Goal: Task Accomplishment & Management: Manage account settings

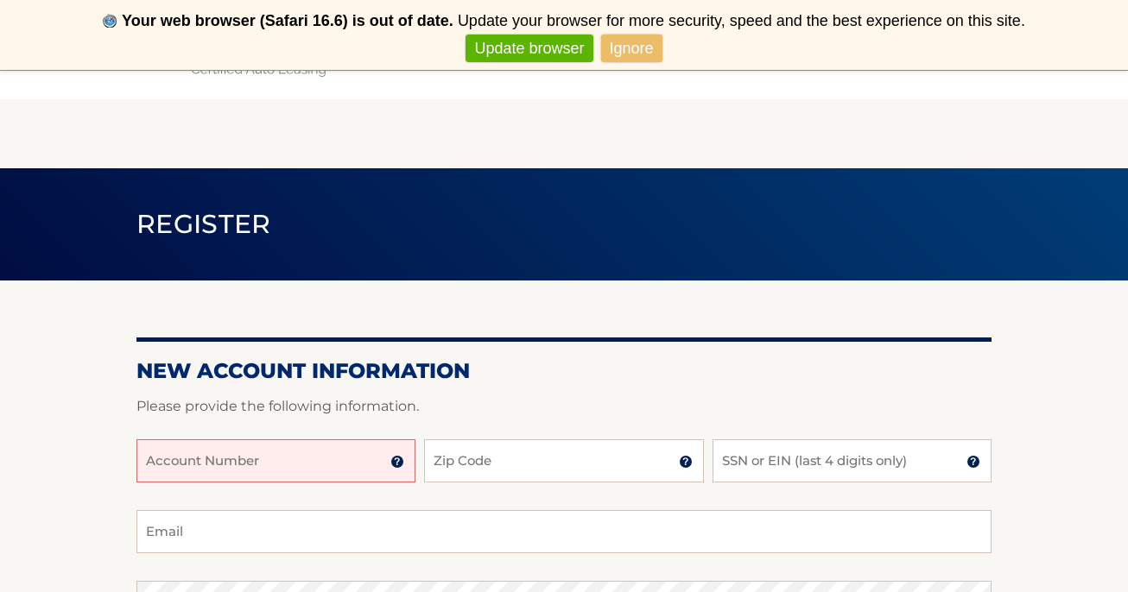
click at [233, 470] on input "Account Number" at bounding box center [275, 461] width 279 height 43
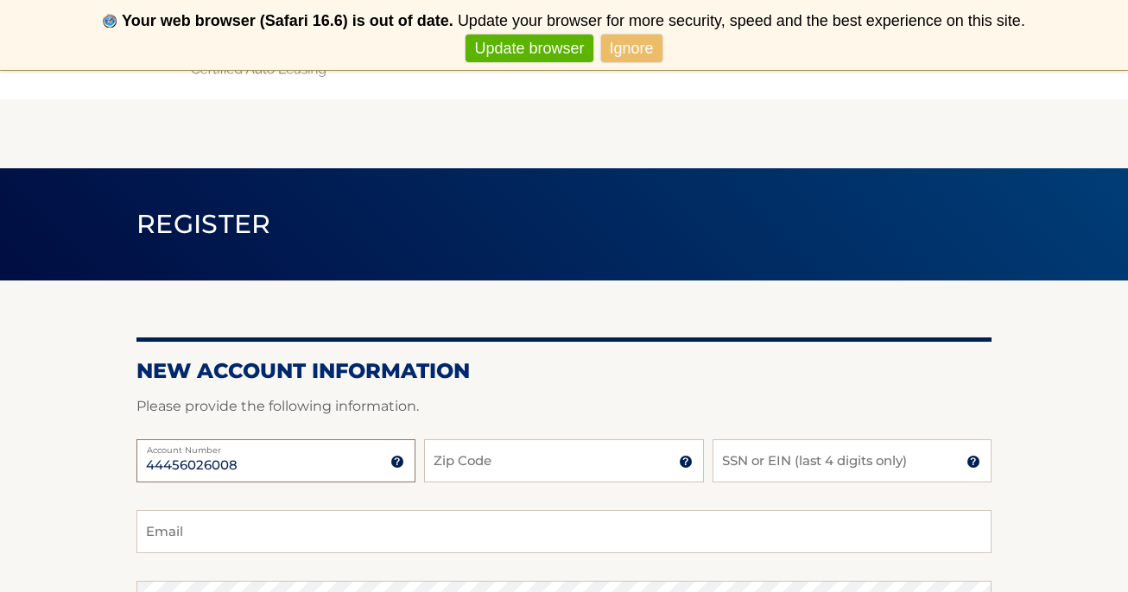
type input "44456026008"
type input "14544"
click at [750, 457] on input "SSN or EIN (last 4 digits only)" at bounding box center [851, 461] width 279 height 43
type input "2118"
click at [435, 534] on input "Email" at bounding box center [563, 531] width 855 height 43
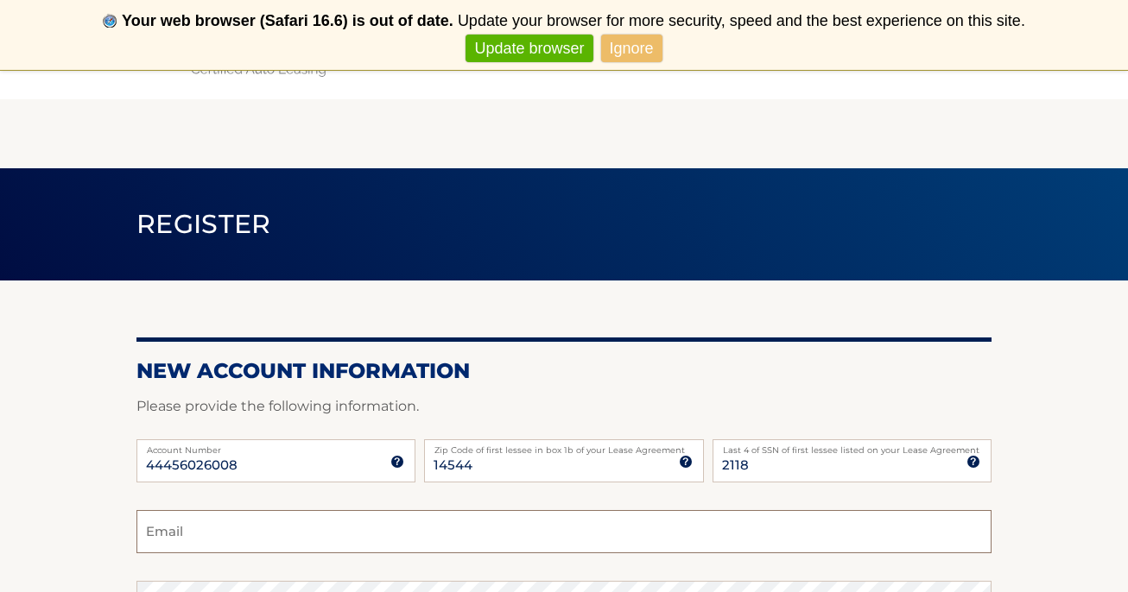
type input "p"
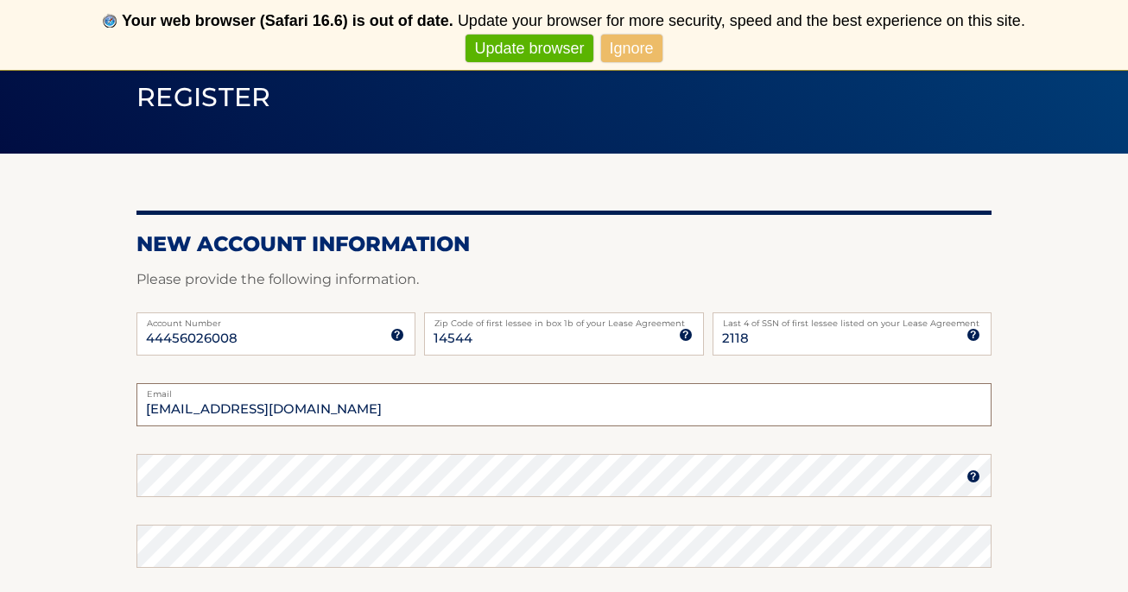
scroll to position [129, 0]
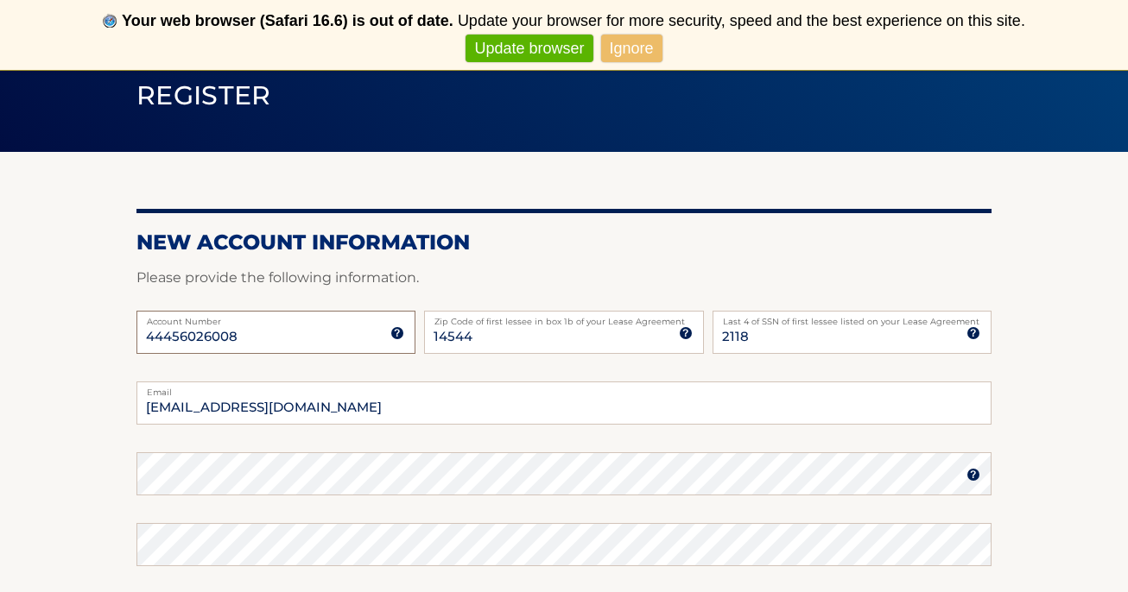
click at [309, 481] on form "New Account Information Please provide the following information. 44456026008 A…" at bounding box center [563, 528] width 855 height 597
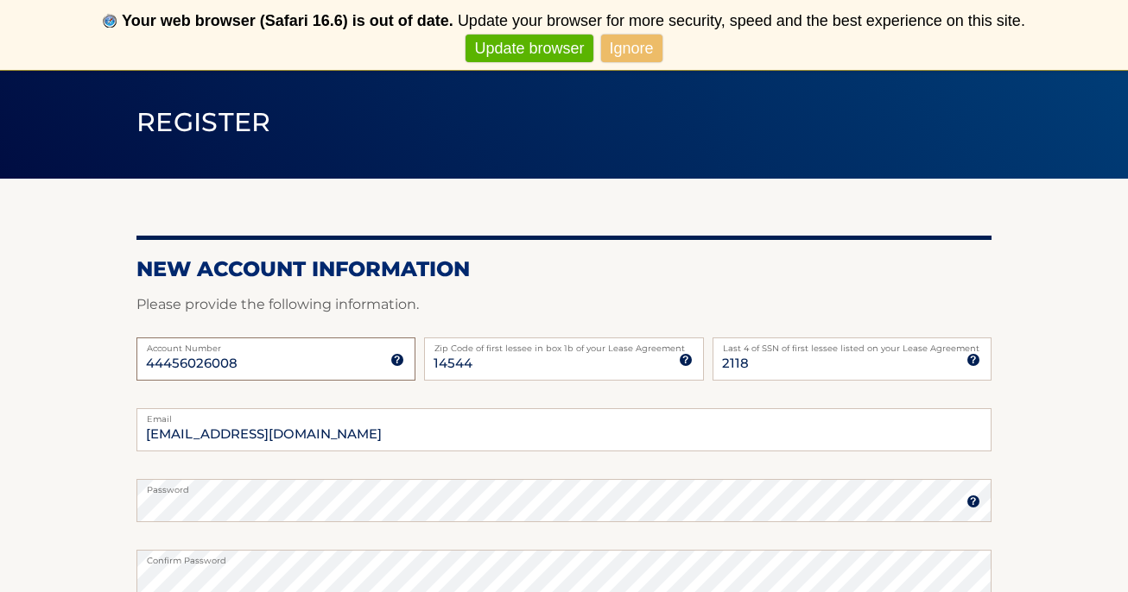
scroll to position [106, 0]
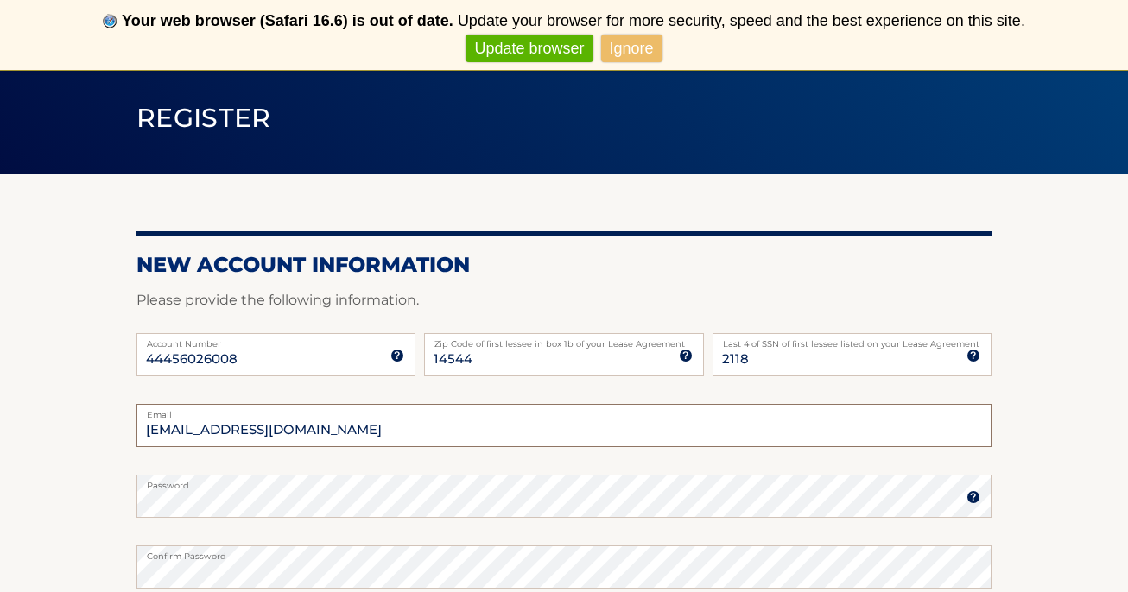
click at [306, 436] on input "pjlahue1@mac.com" at bounding box center [563, 425] width 855 height 43
type input "karenlahue23@gmail.com"
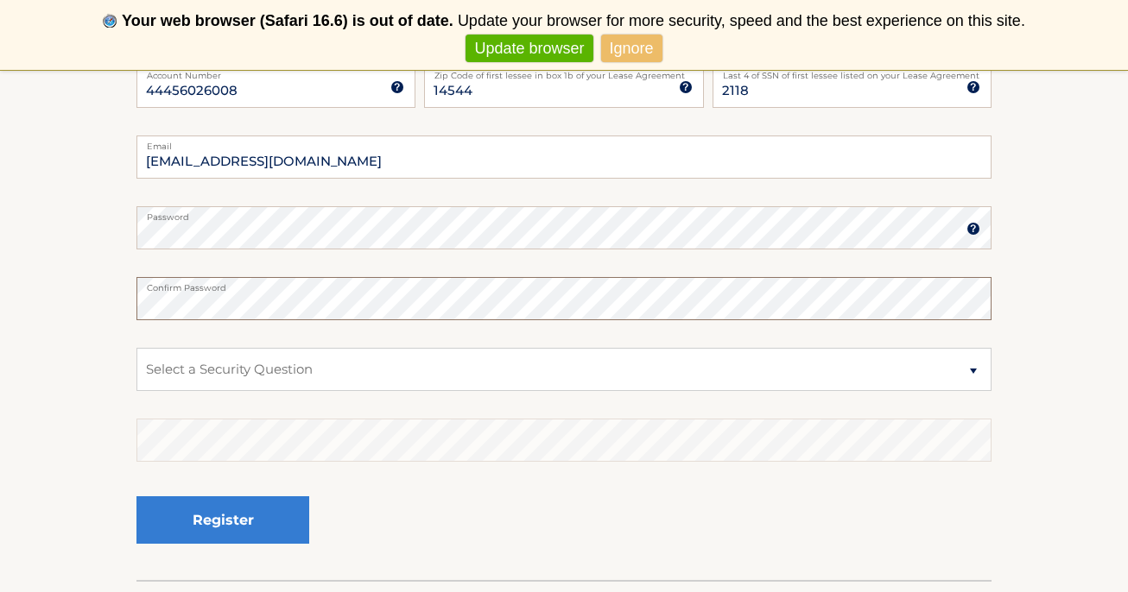
scroll to position [386, 0]
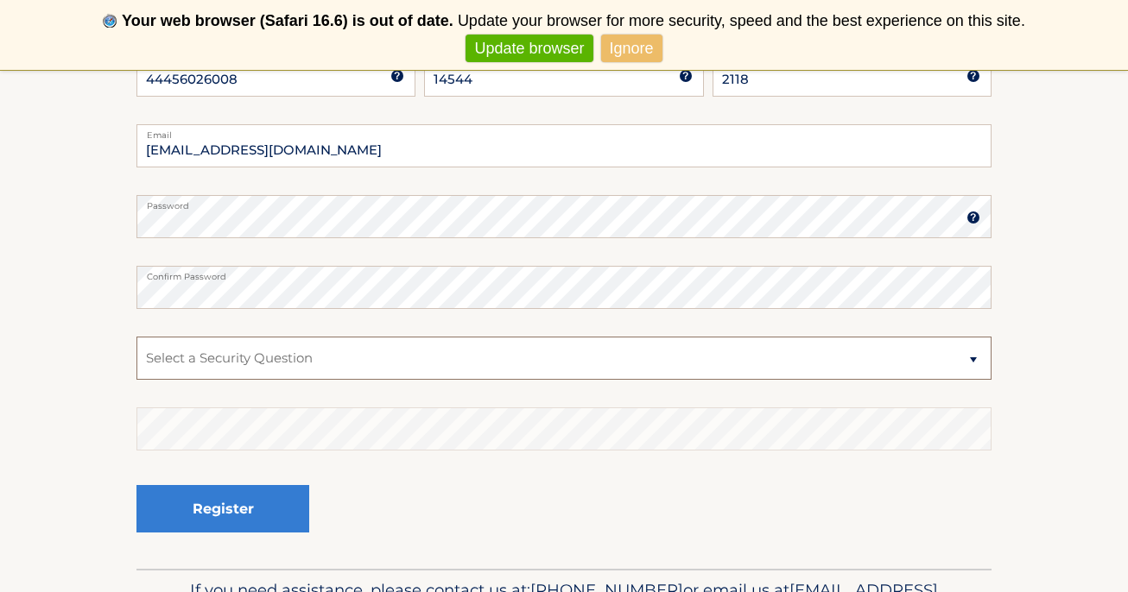
select select "1"
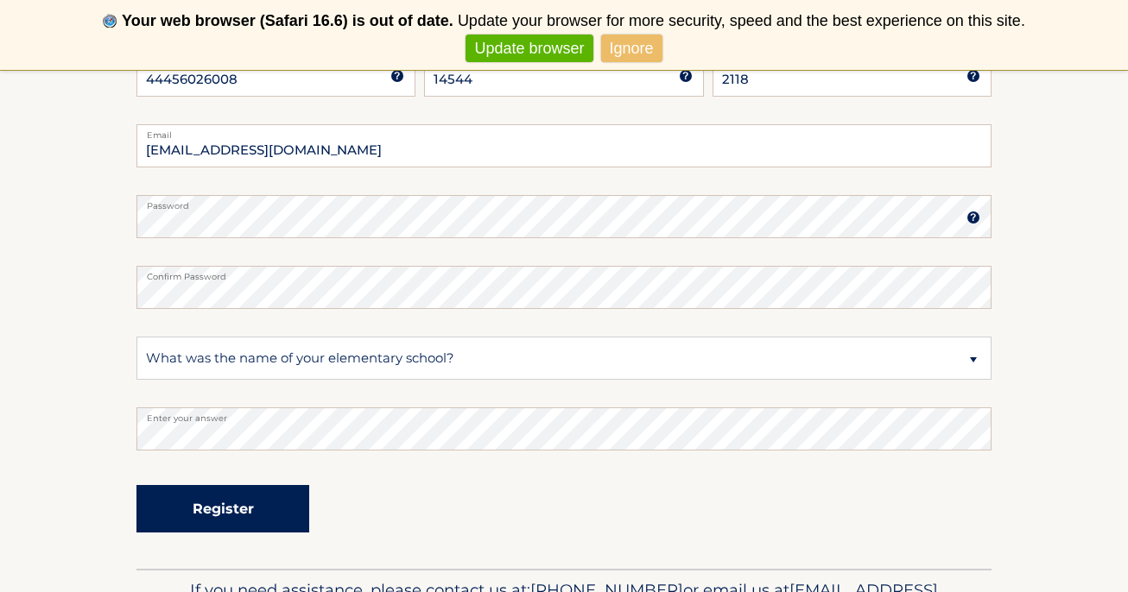
click at [231, 509] on button "Register" at bounding box center [222, 508] width 173 height 47
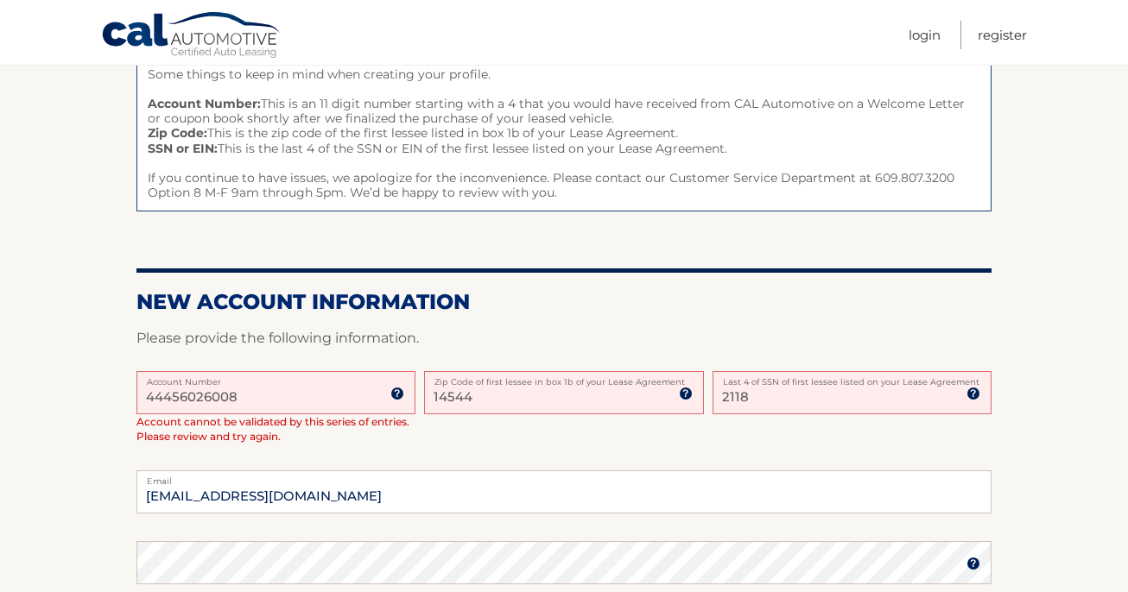
scroll to position [217, 0]
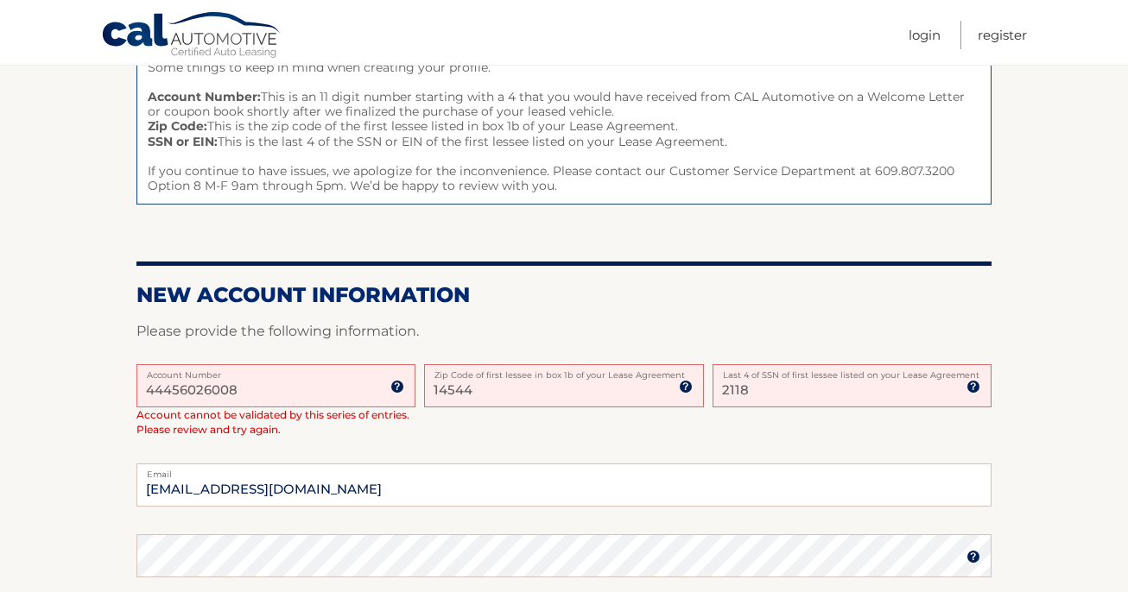
click at [266, 383] on input "44456026008" at bounding box center [275, 385] width 279 height 43
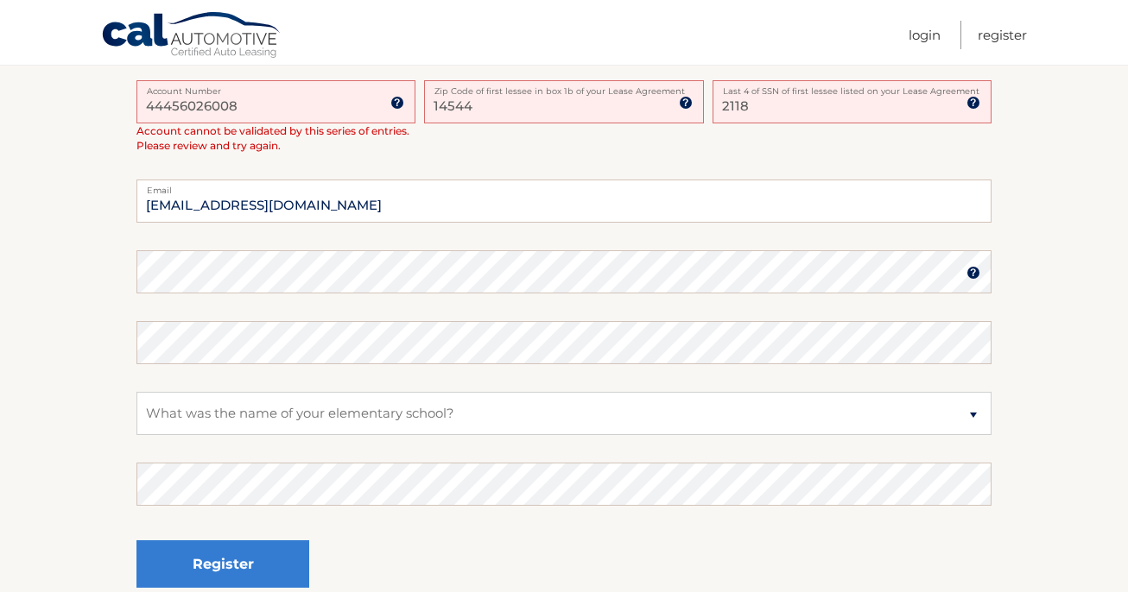
scroll to position [504, 0]
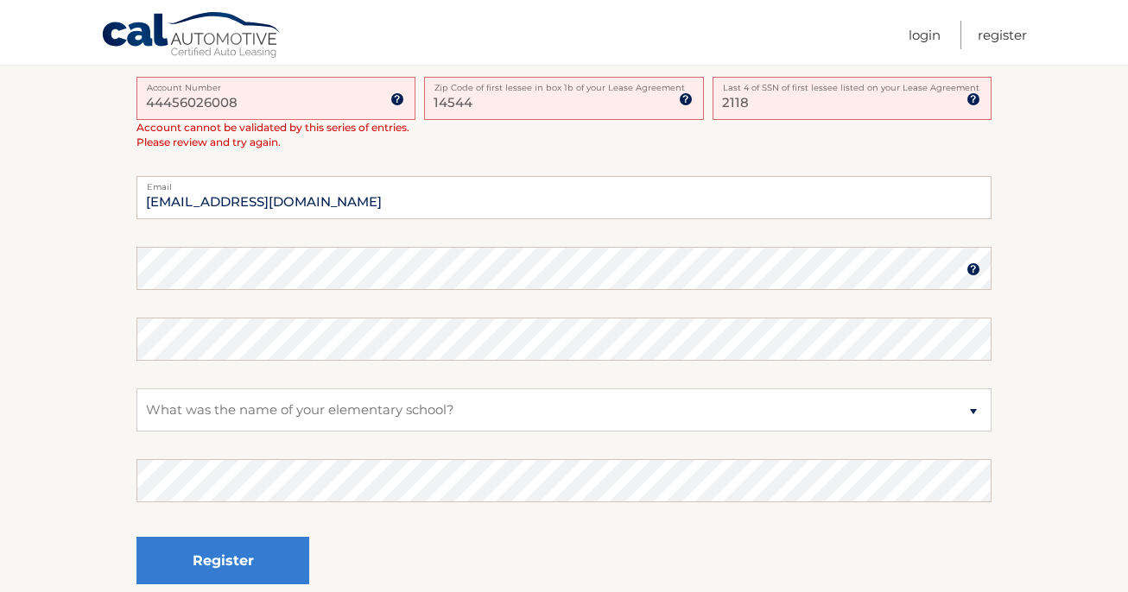
click at [977, 268] on img at bounding box center [973, 270] width 14 height 14
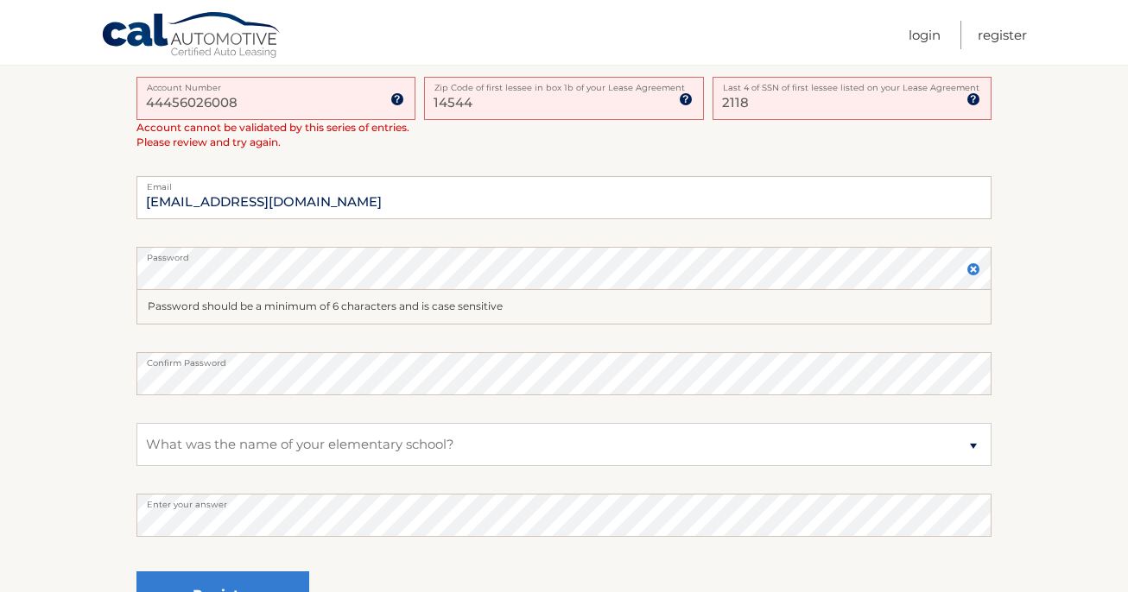
click at [66, 318] on section "One or more fields have an error. Some things to keep in mind when creating you…" at bounding box center [564, 181] width 1128 height 948
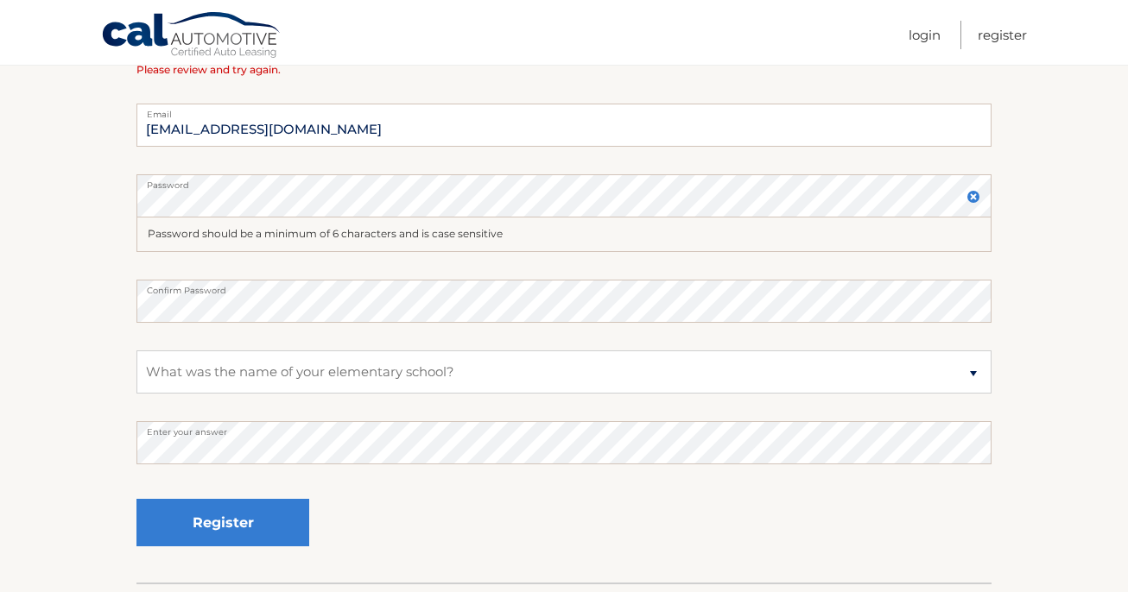
scroll to position [597, 0]
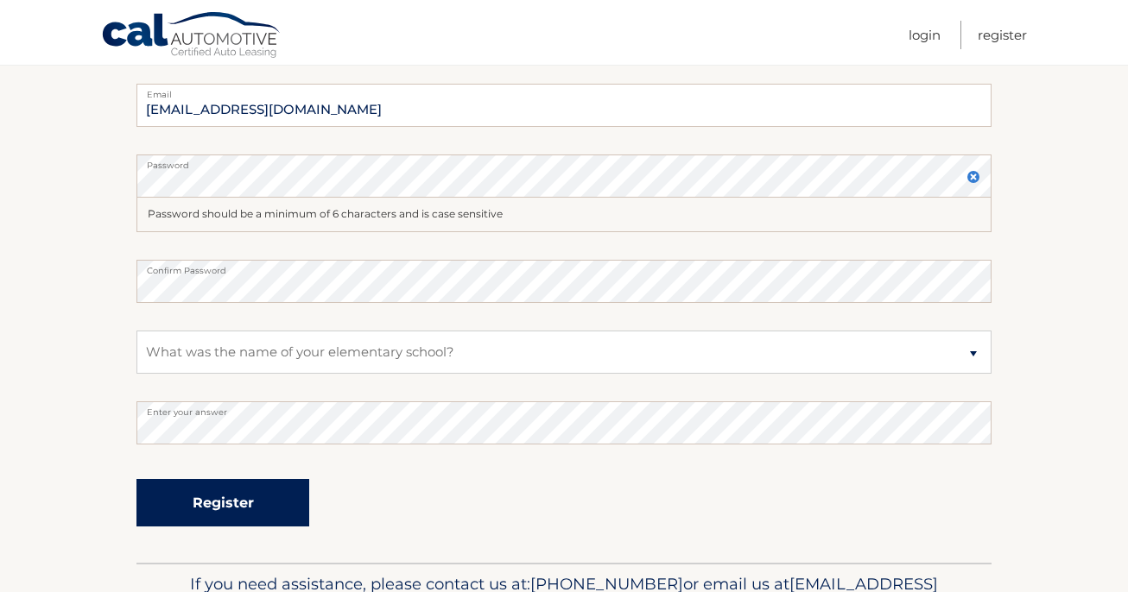
click at [219, 504] on button "Register" at bounding box center [222, 502] width 173 height 47
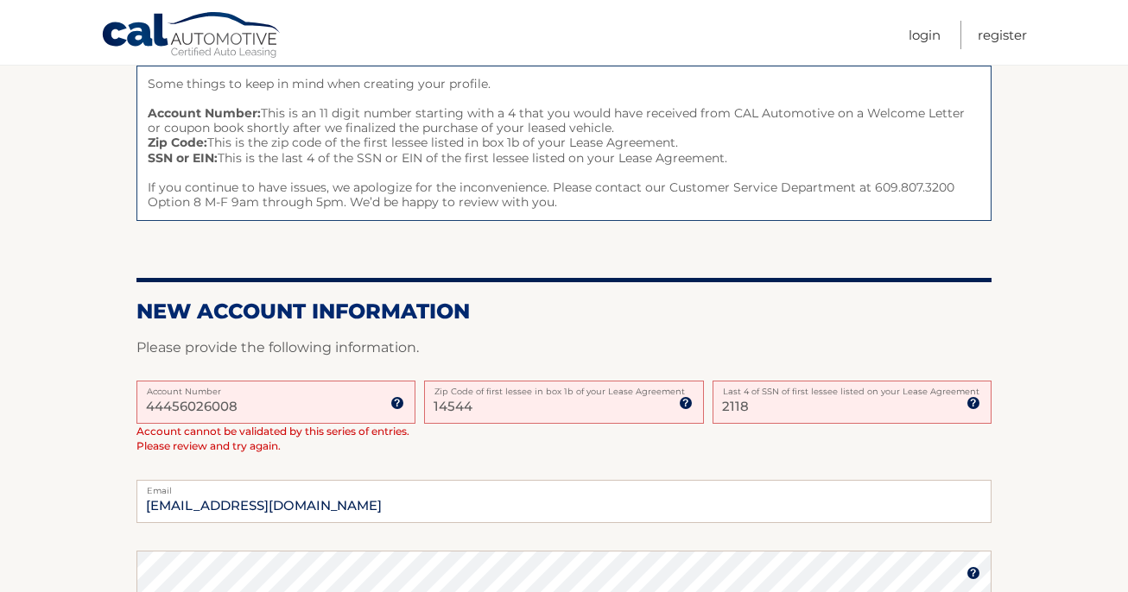
scroll to position [204, 0]
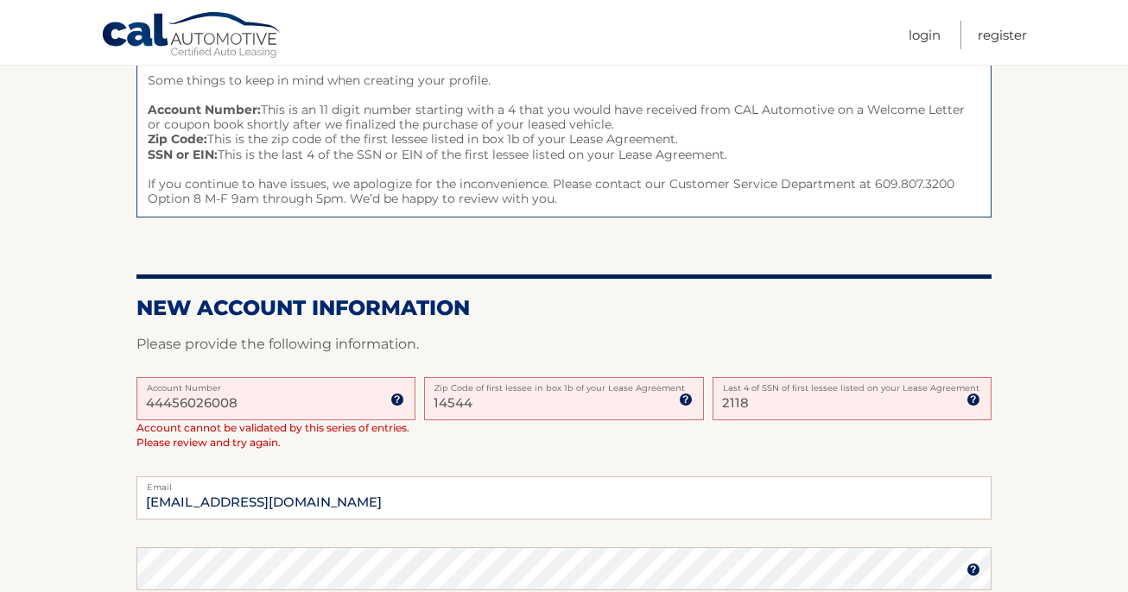
click at [460, 398] on input "14544" at bounding box center [563, 398] width 279 height 43
type input "14424"
click at [65, 462] on section "One or more fields have an error. Some things to keep in mind when creating you…" at bounding box center [564, 465] width 1128 height 914
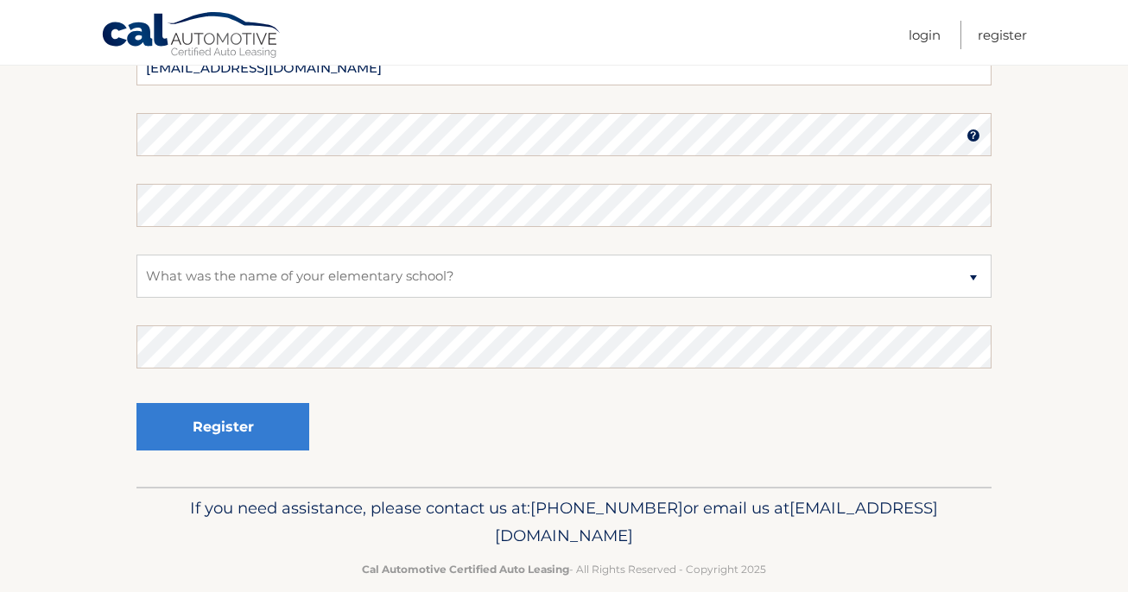
scroll to position [642, 0]
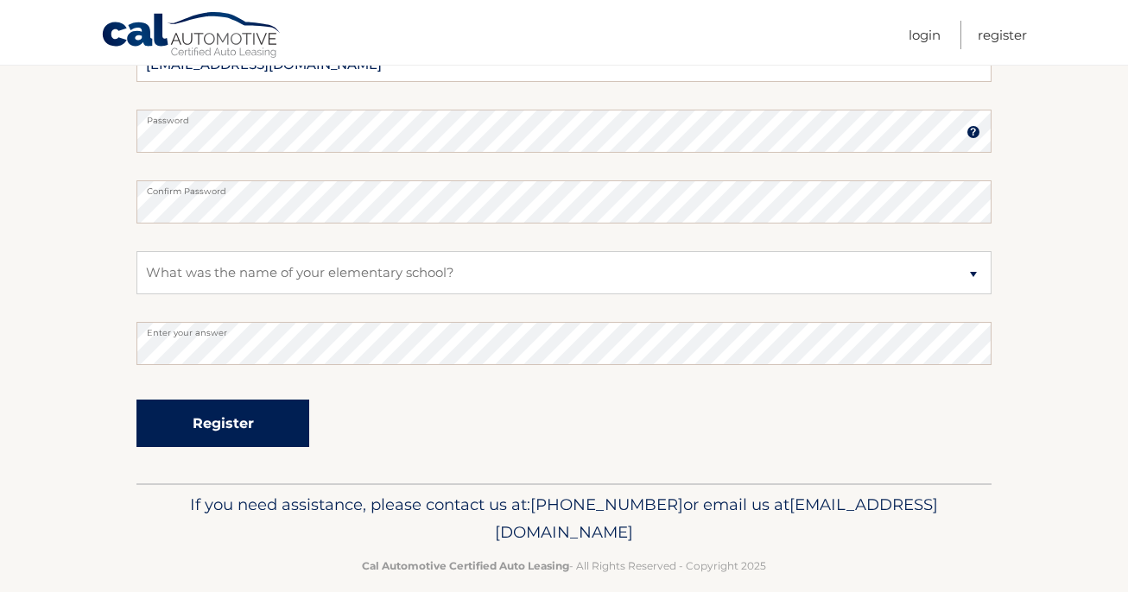
click at [222, 417] on button "Register" at bounding box center [222, 423] width 173 height 47
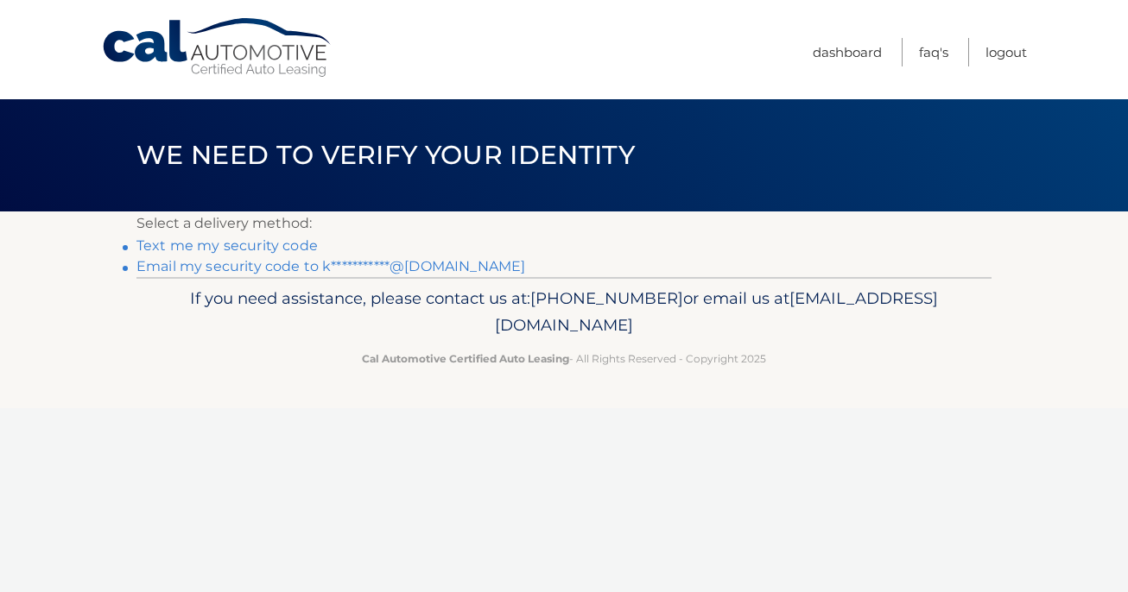
click at [249, 247] on link "Text me my security code" at bounding box center [226, 245] width 181 height 16
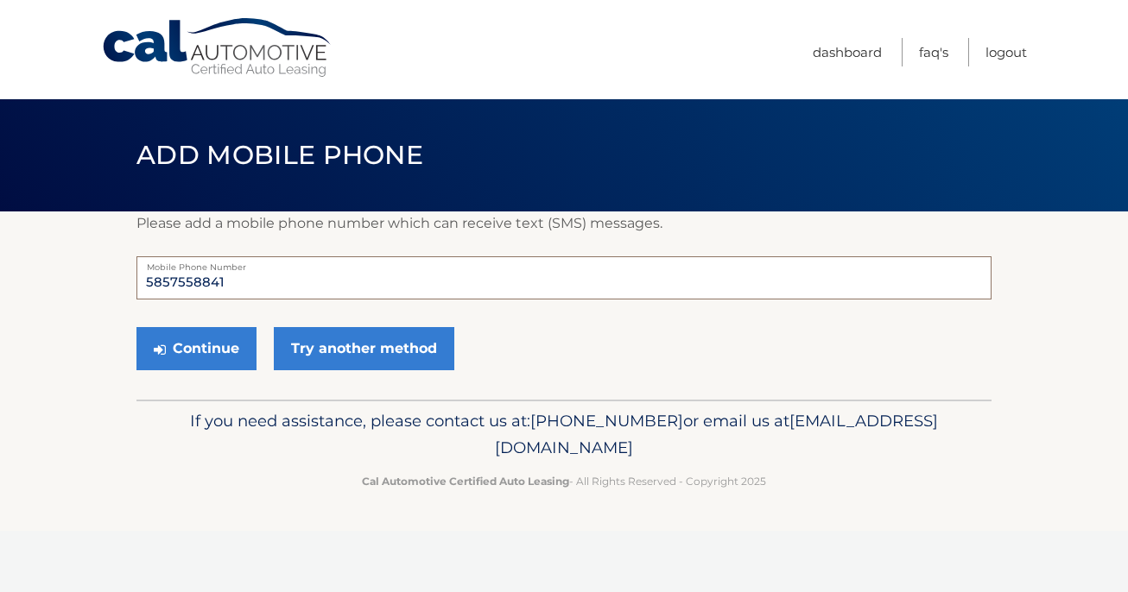
click at [295, 289] on input "5857558841" at bounding box center [563, 277] width 855 height 43
click at [211, 348] on button "Continue" at bounding box center [196, 348] width 120 height 43
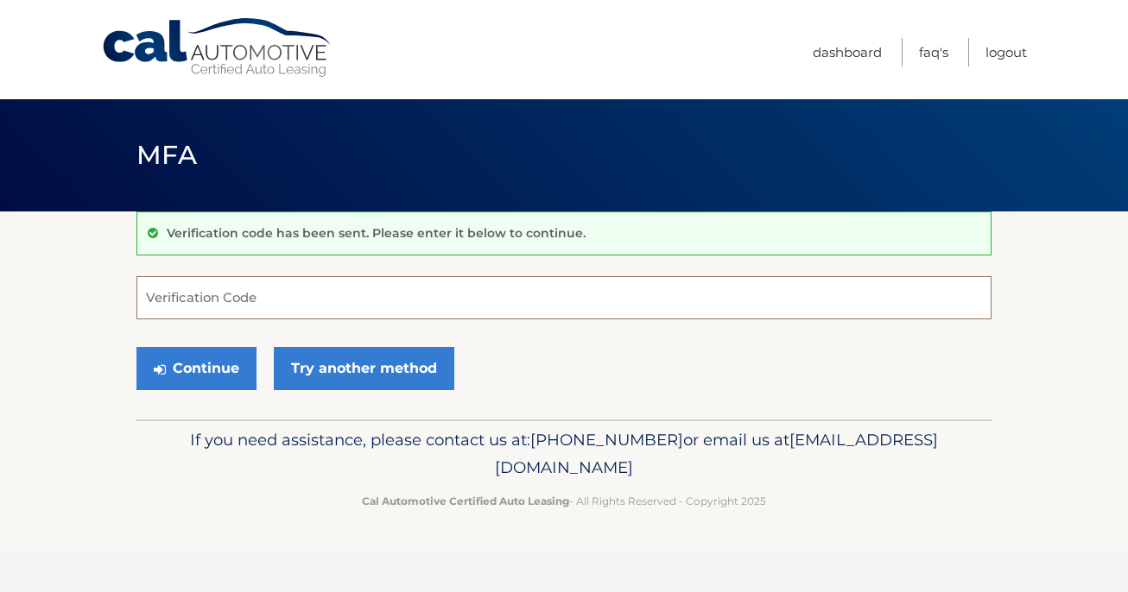
click at [213, 295] on input "Verification Code" at bounding box center [563, 297] width 855 height 43
type input "108501"
click at [196, 370] on button "Continue" at bounding box center [196, 368] width 120 height 43
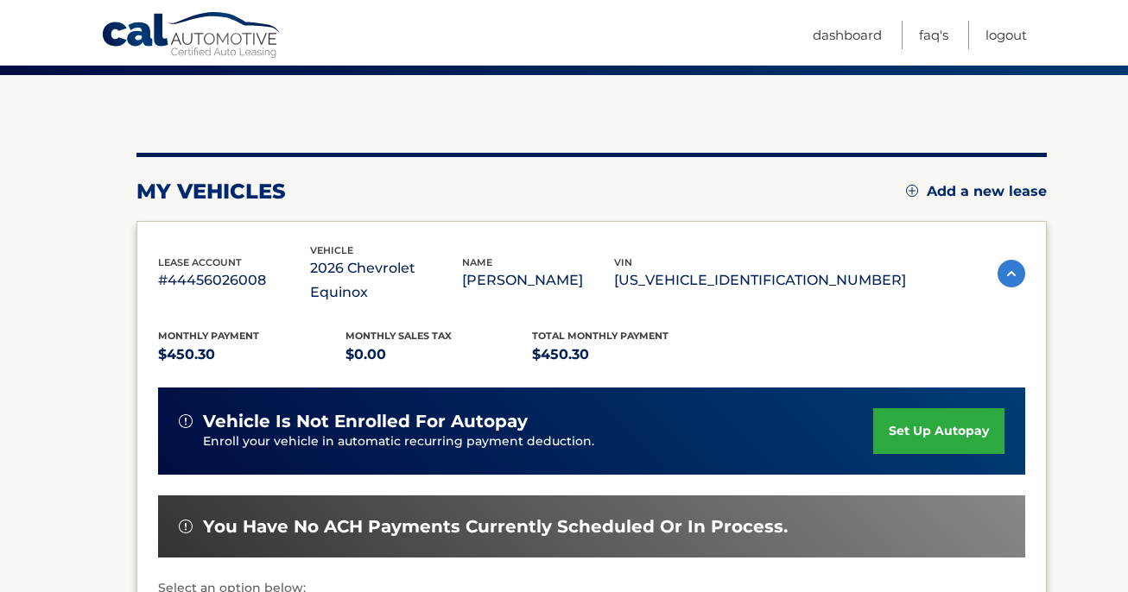
scroll to position [155, 0]
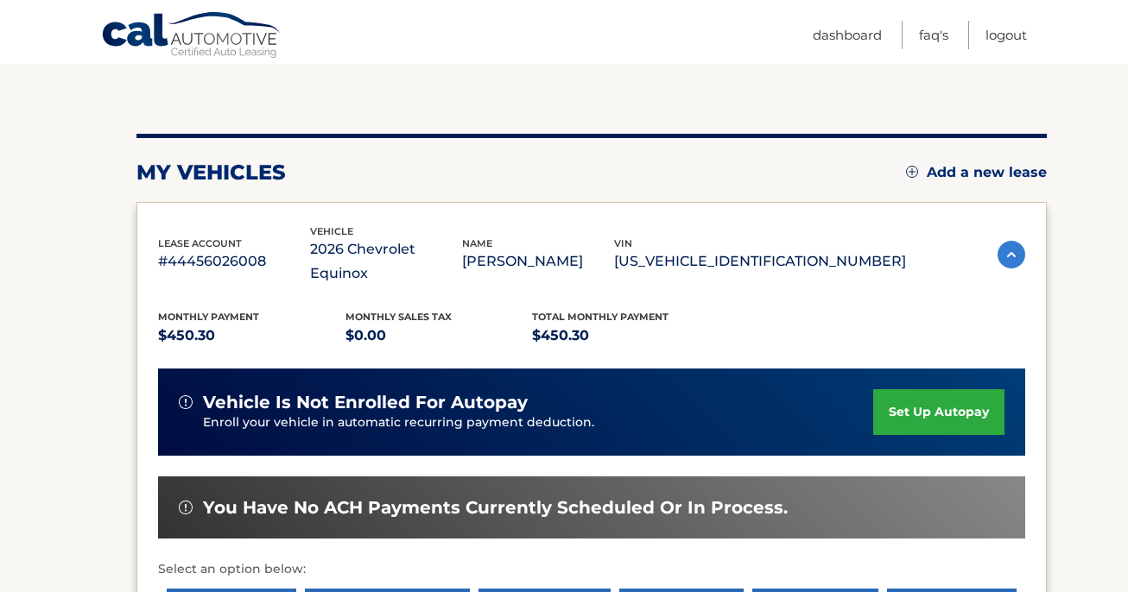
click at [918, 389] on link "set up autopay" at bounding box center [938, 412] width 131 height 46
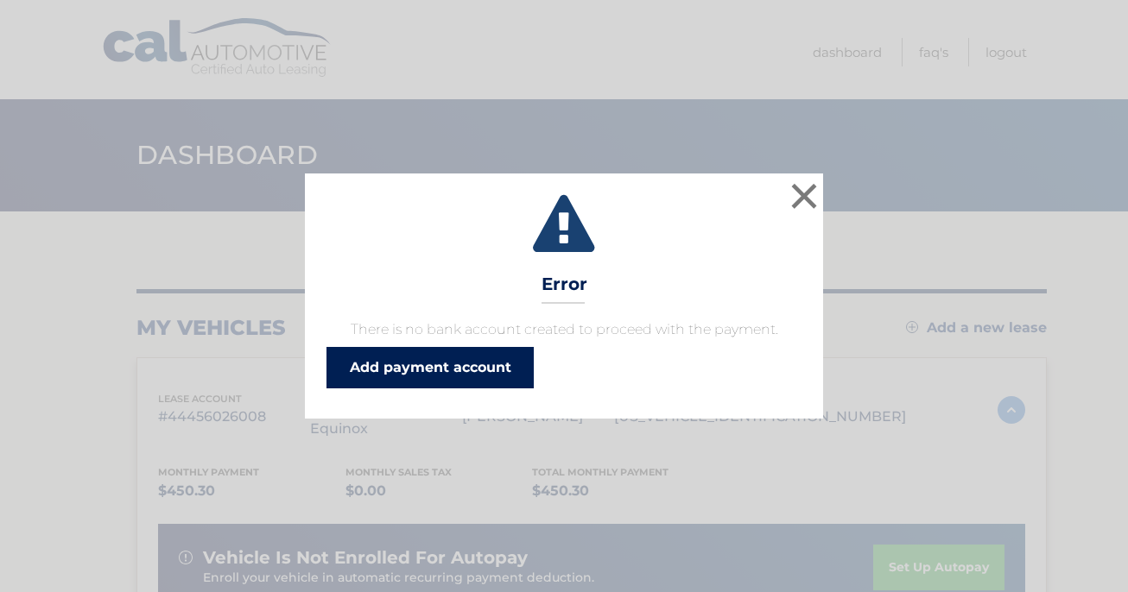
click at [452, 371] on link "Add payment account" at bounding box center [429, 367] width 207 height 41
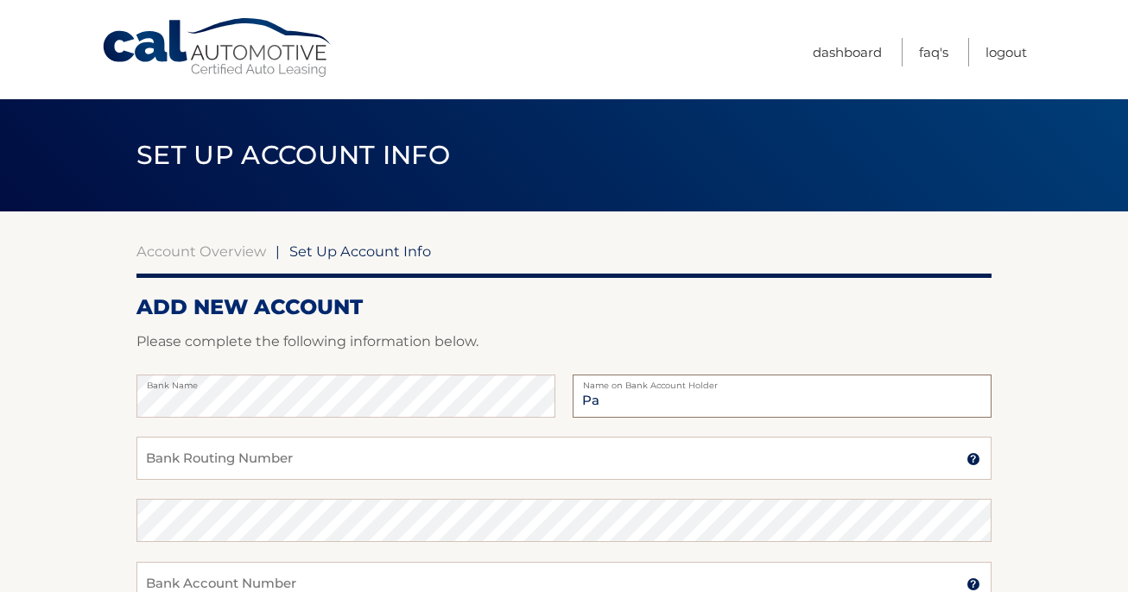
type input "P"
type input "[PERSON_NAME]"
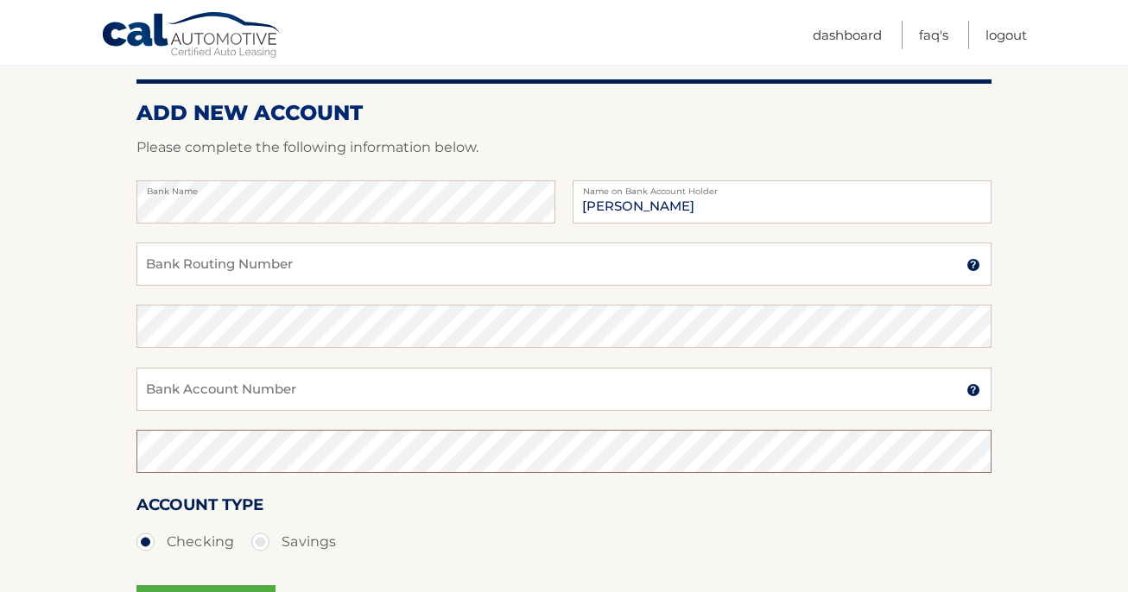
scroll to position [194, 0]
click at [238, 262] on input "Bank Routing Number" at bounding box center [563, 264] width 855 height 43
type input "022304616"
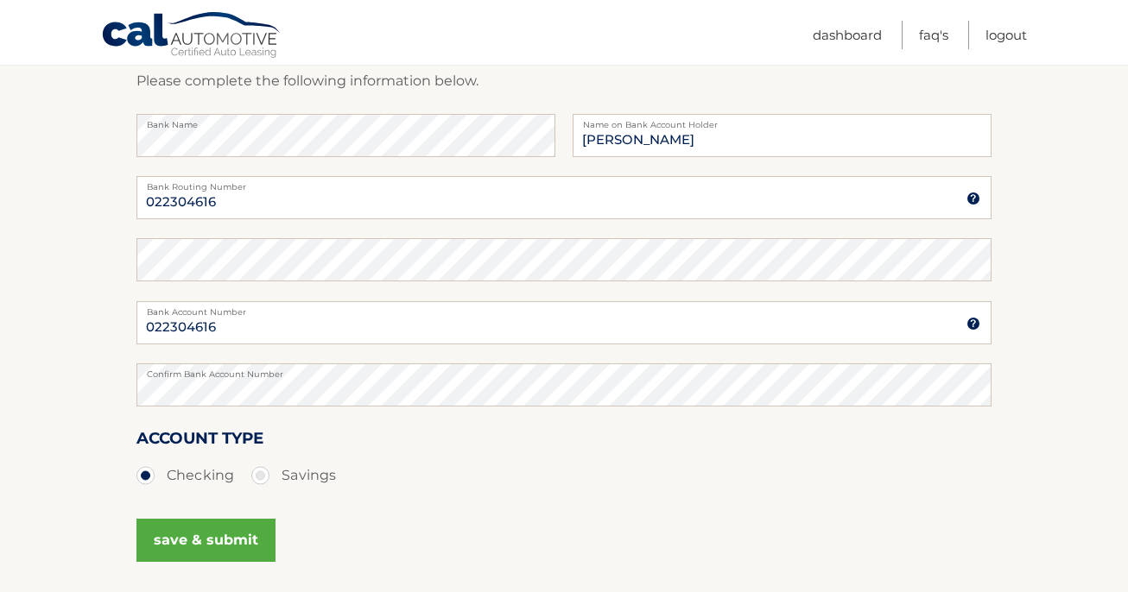
click at [217, 534] on button "save & submit" at bounding box center [205, 540] width 139 height 43
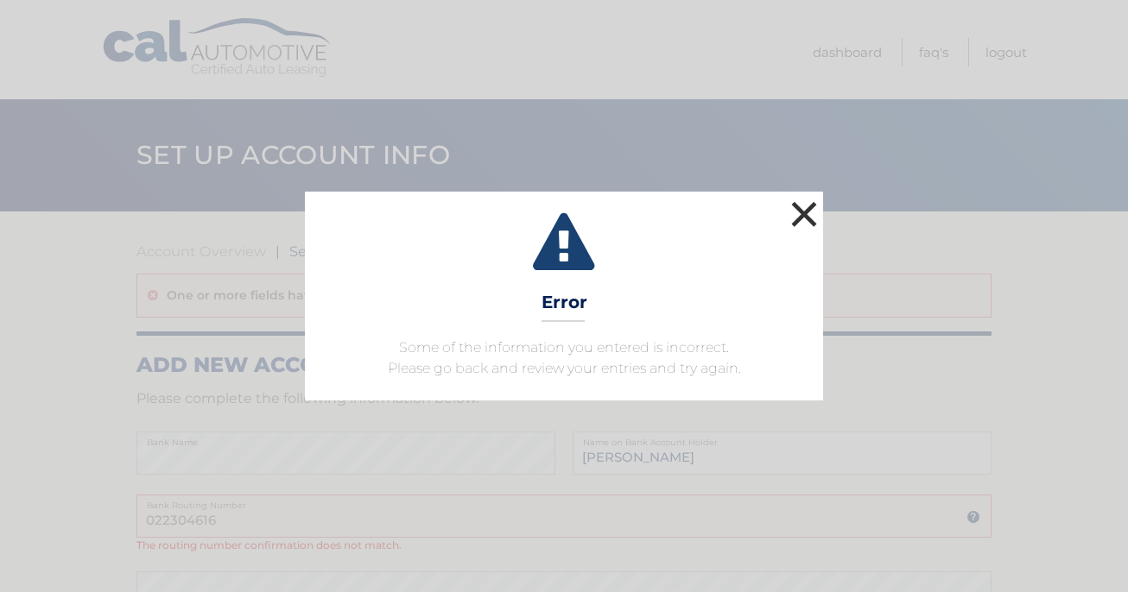
click at [806, 205] on button "×" at bounding box center [804, 214] width 35 height 35
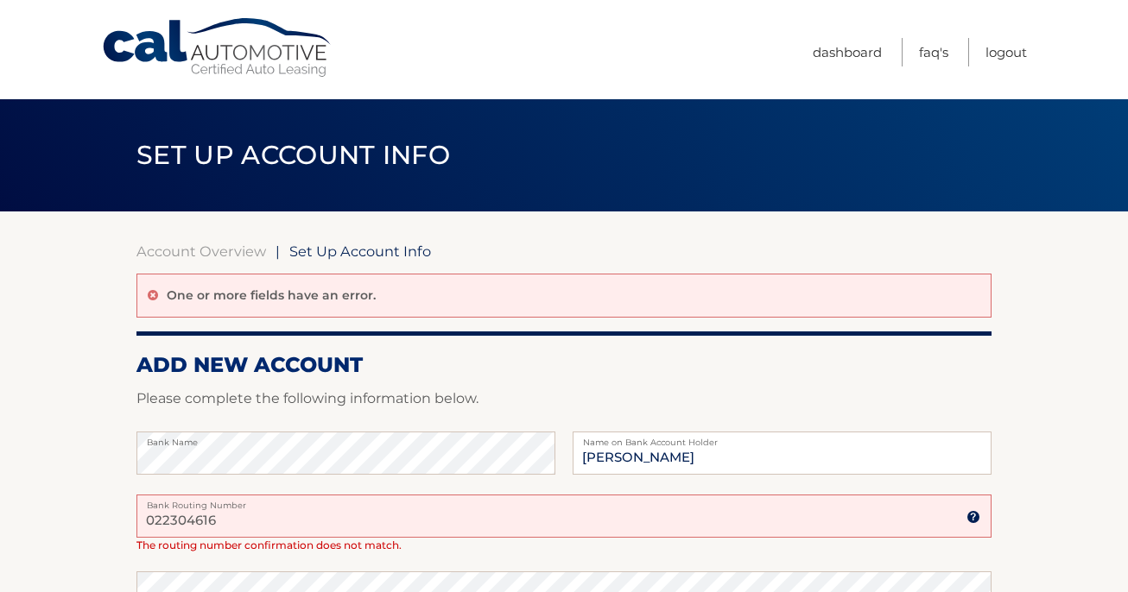
scroll to position [66, 0]
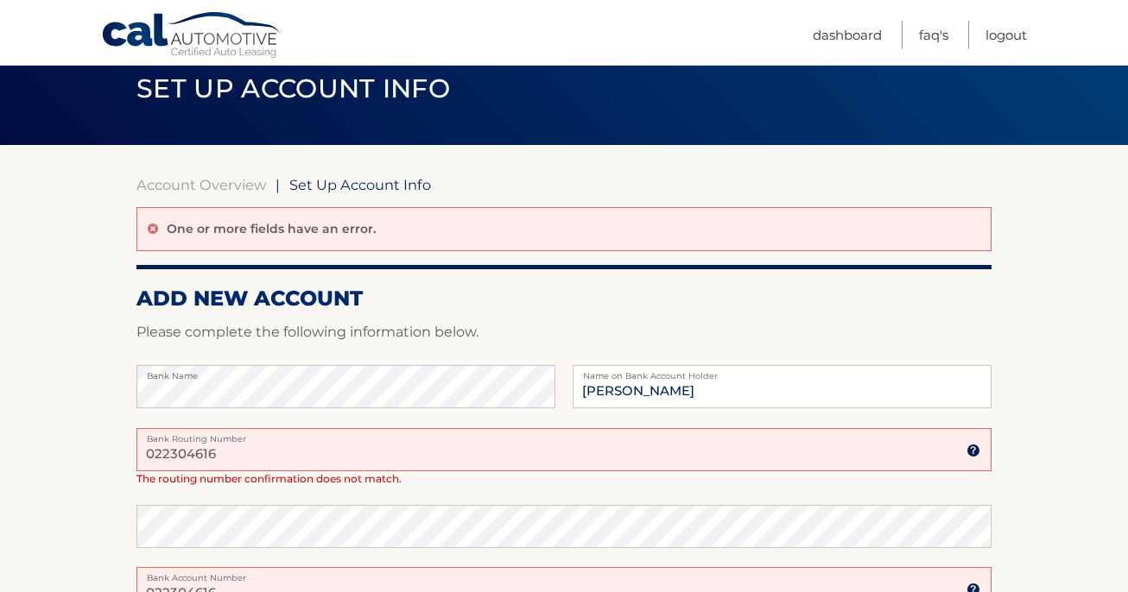
click at [239, 454] on input "022304616" at bounding box center [563, 449] width 855 height 43
click at [67, 510] on section "Account Overview | Set Up Account Info One or more fields have an error. ADD NE…" at bounding box center [564, 517] width 1128 height 745
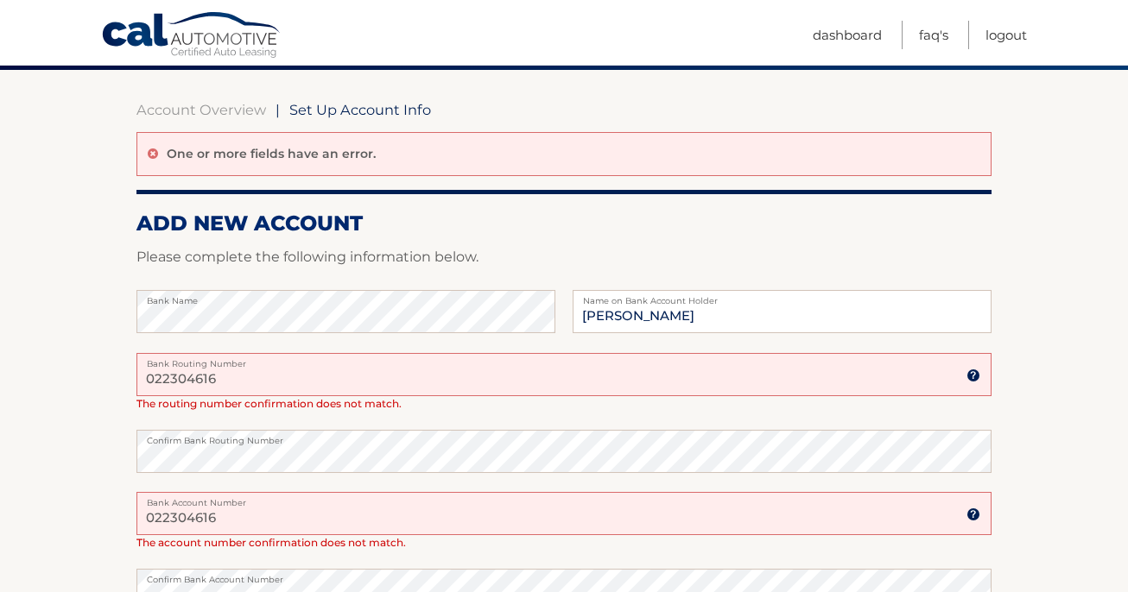
scroll to position [149, 0]
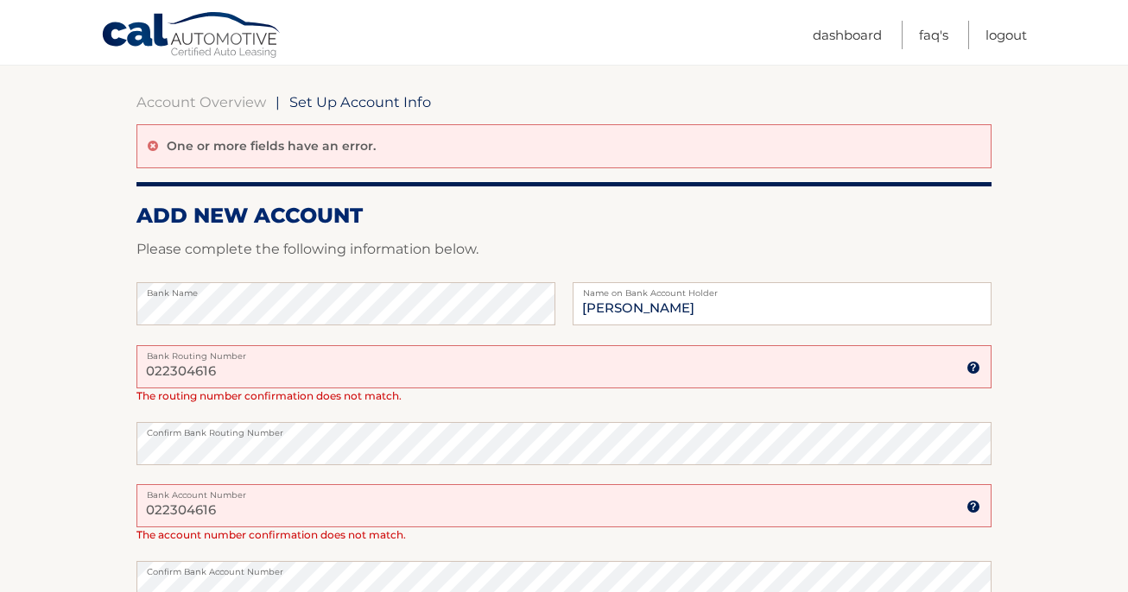
click at [185, 516] on input "022304616" at bounding box center [563, 505] width 855 height 43
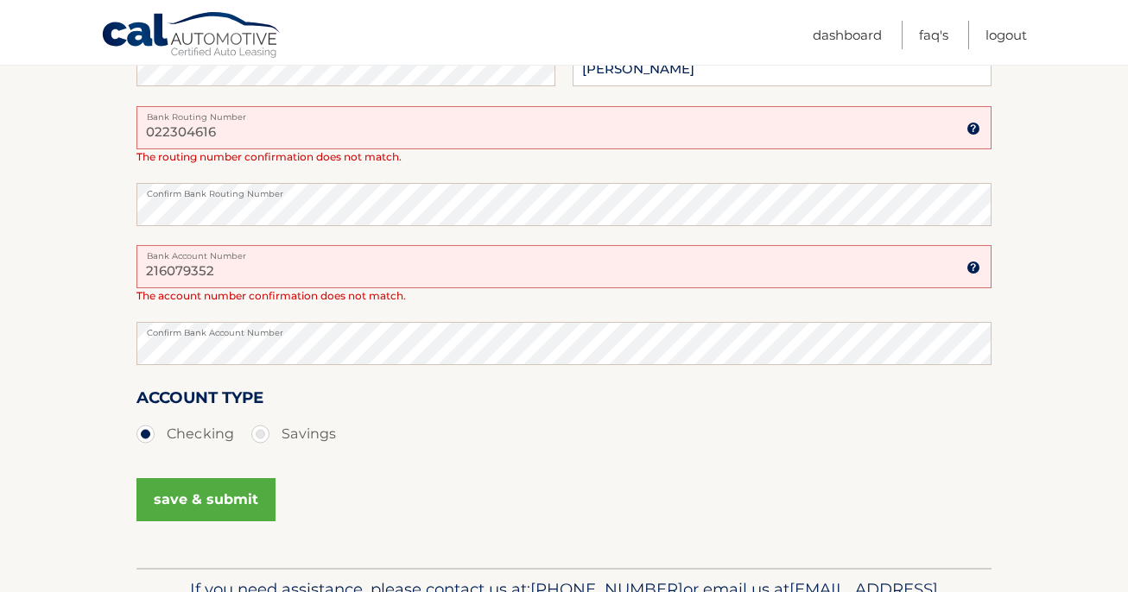
scroll to position [421, 0]
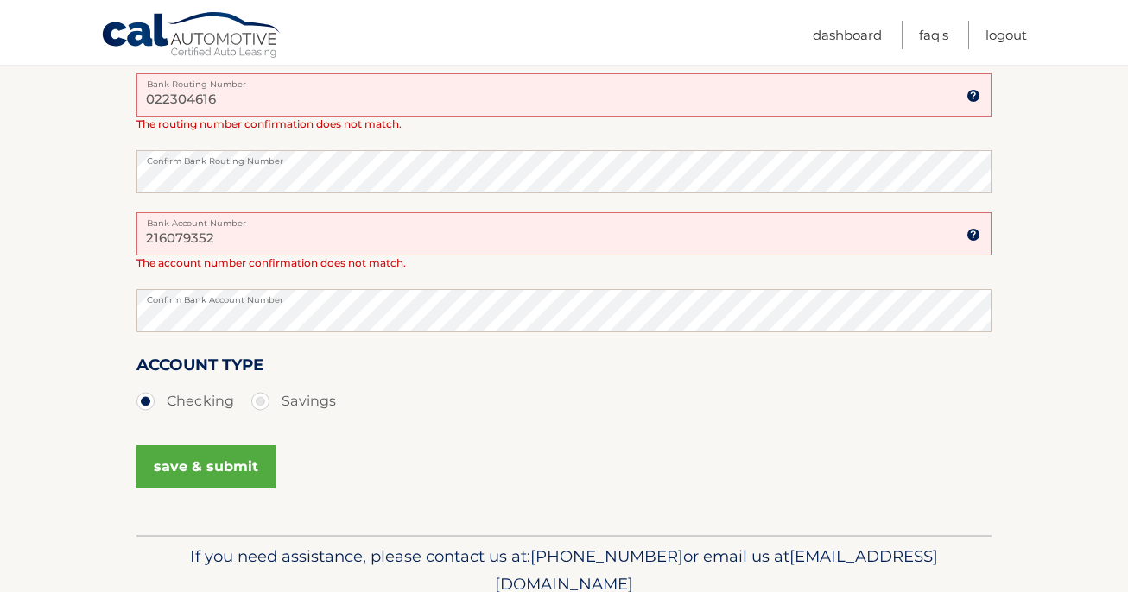
type input "216079352"
click at [217, 466] on button "save & submit" at bounding box center [205, 467] width 139 height 43
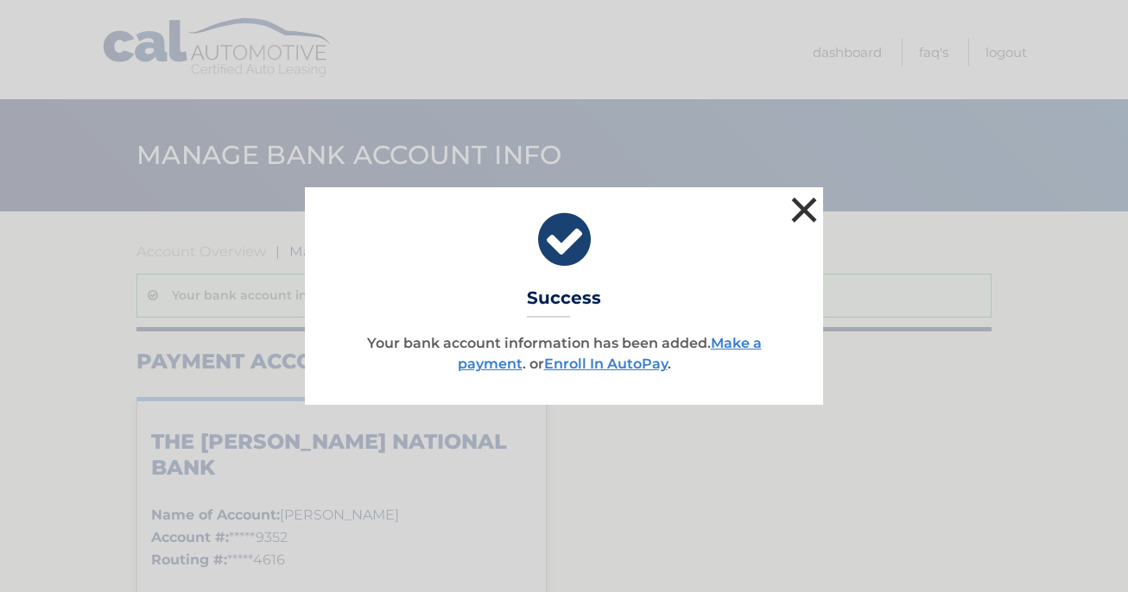
click at [802, 208] on button "×" at bounding box center [804, 210] width 35 height 35
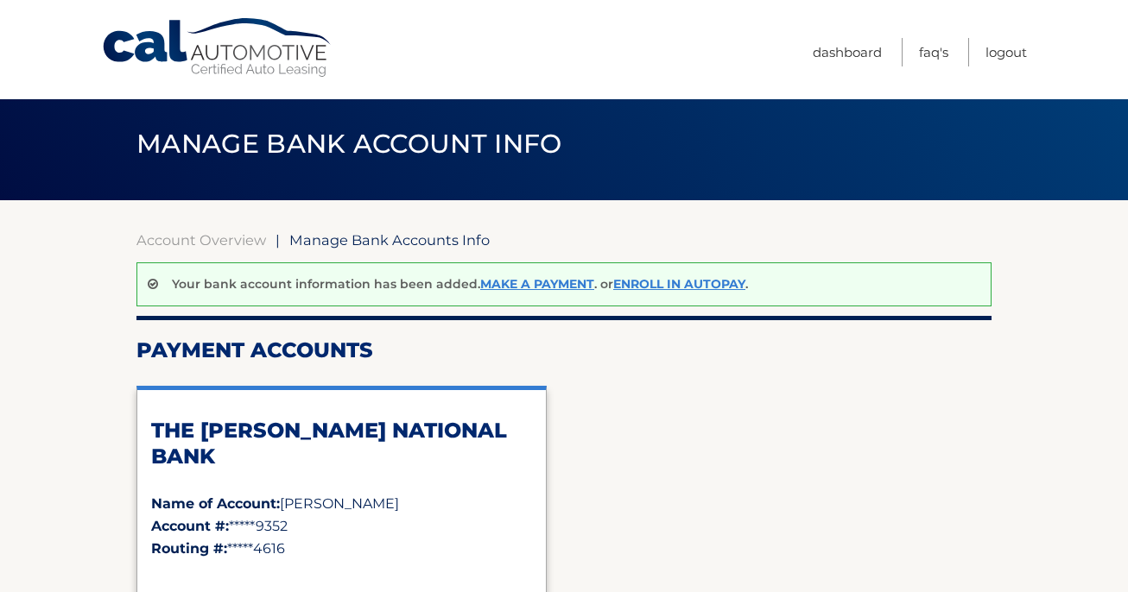
scroll to position [12, 0]
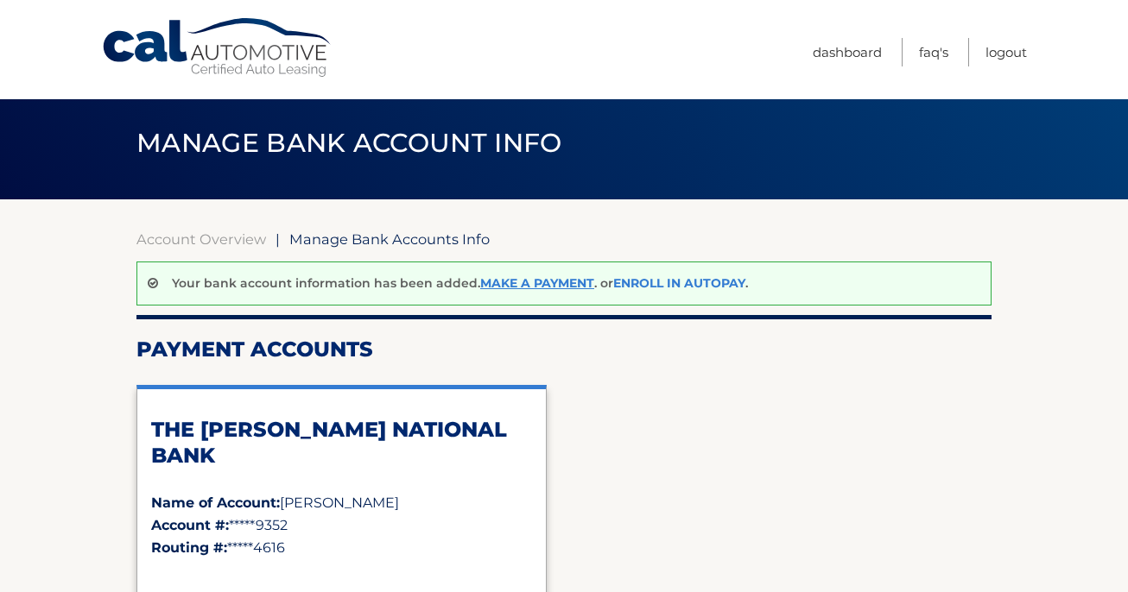
click at [685, 280] on link "Enroll In AutoPay" at bounding box center [679, 283] width 132 height 16
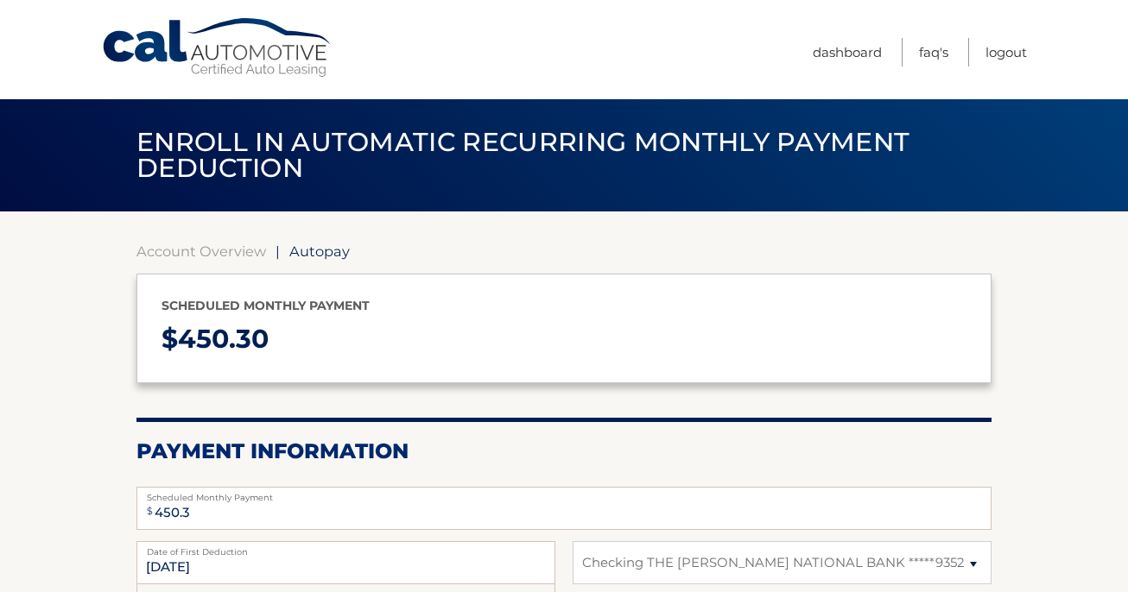
select select "MTk1YTM5NzctMWU2MC00ODg2LWI3NjAtNDY1YjhkZWQ0ZTFm"
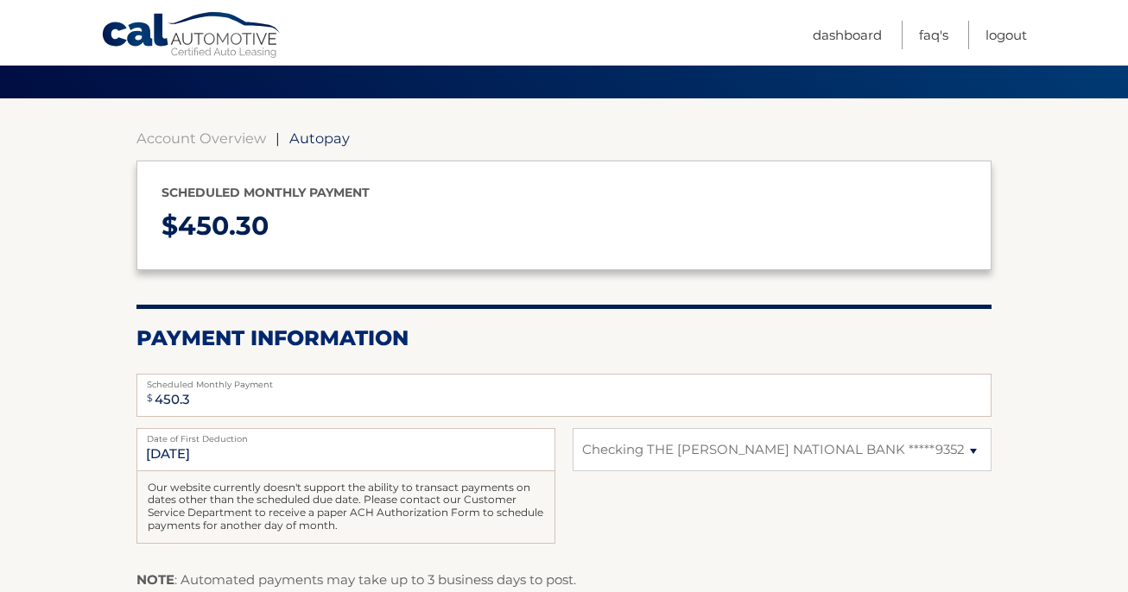
scroll to position [120, 0]
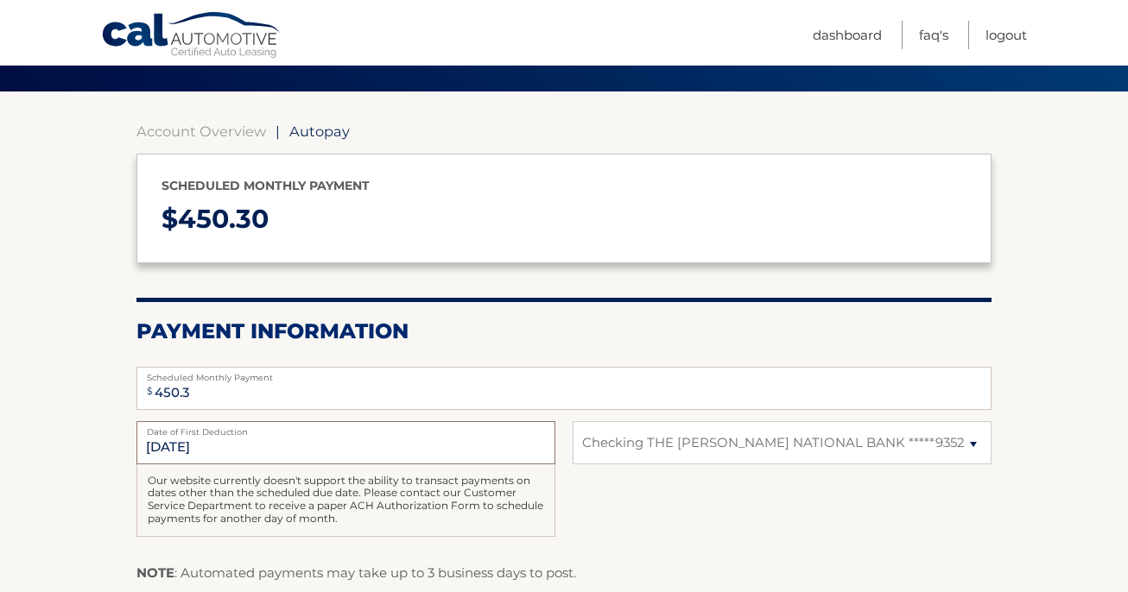
click at [169, 442] on input "11/2/2025" at bounding box center [345, 442] width 419 height 43
click at [168, 444] on input "11/2/2025" at bounding box center [345, 442] width 419 height 43
click at [168, 445] on input "11/2/2025" at bounding box center [345, 442] width 419 height 43
click at [212, 400] on input "450.3" at bounding box center [563, 388] width 855 height 43
click at [608, 509] on div "11/2/2025 Date of First Deduction Our website currently doesn't support the abi…" at bounding box center [563, 488] width 855 height 135
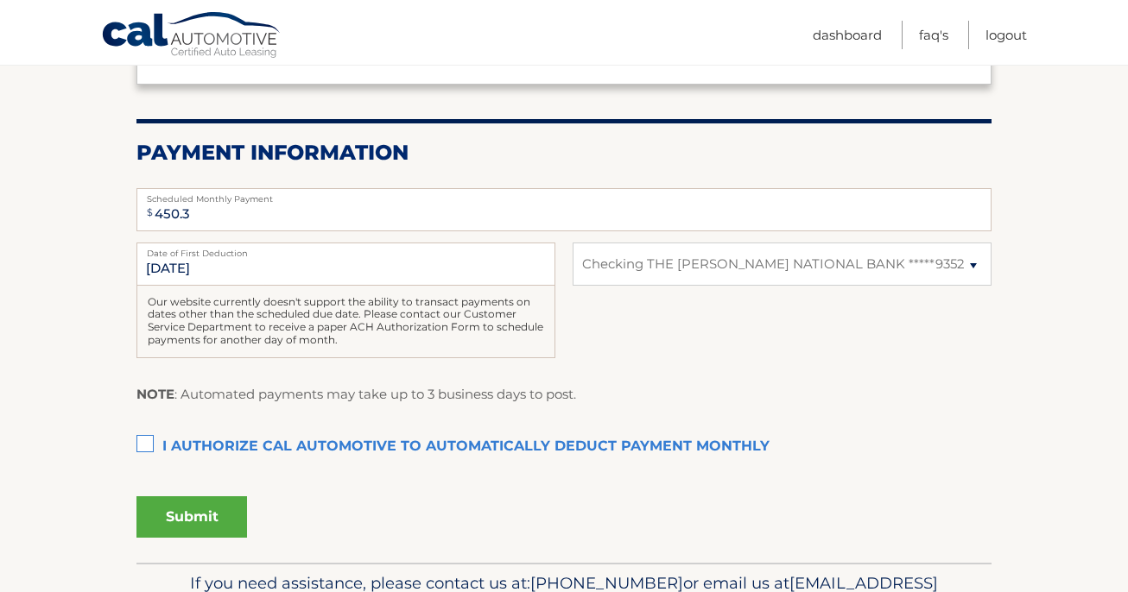
scroll to position [300, 0]
click at [148, 437] on label "I authorize cal automotive to automatically deduct payment monthly This checkbo…" at bounding box center [563, 446] width 855 height 35
click at [0, 0] on input "I authorize cal automotive to automatically deduct payment monthly This checkbo…" at bounding box center [0, 0] width 0 height 0
click at [199, 206] on input "450.3" at bounding box center [563, 208] width 855 height 43
type input "450.30"
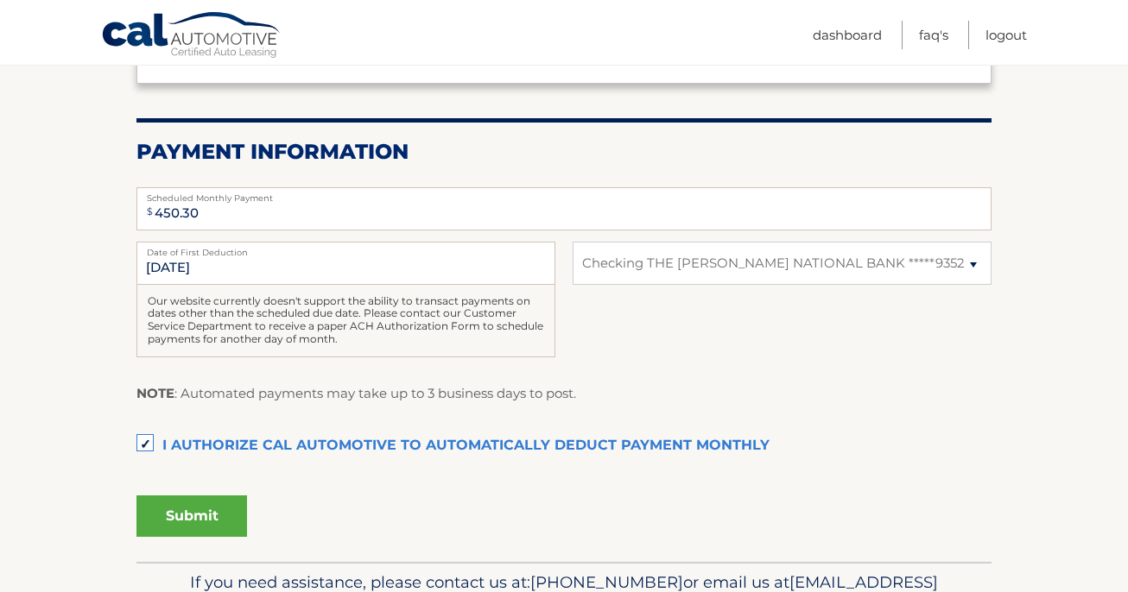
click at [200, 514] on button "Submit" at bounding box center [191, 516] width 111 height 41
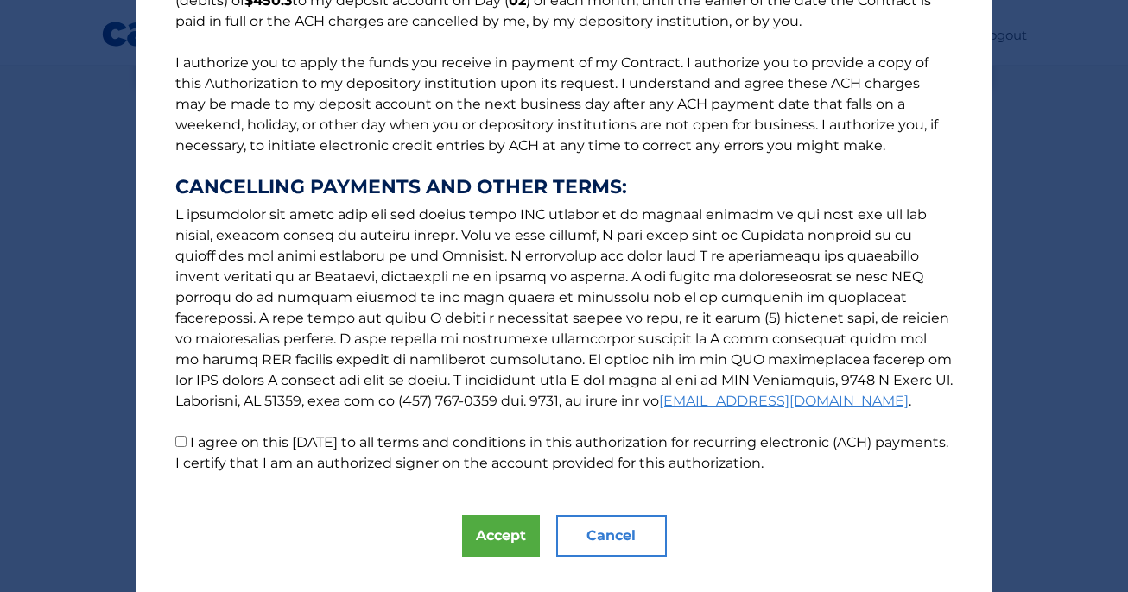
scroll to position [224, 0]
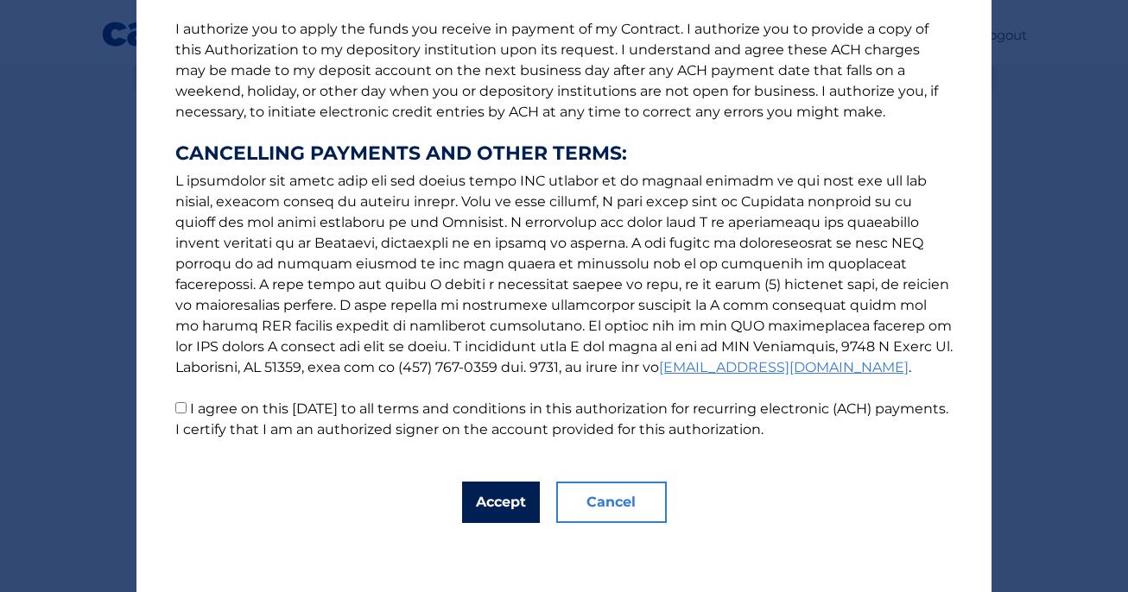
click at [510, 495] on button "Accept" at bounding box center [501, 502] width 78 height 41
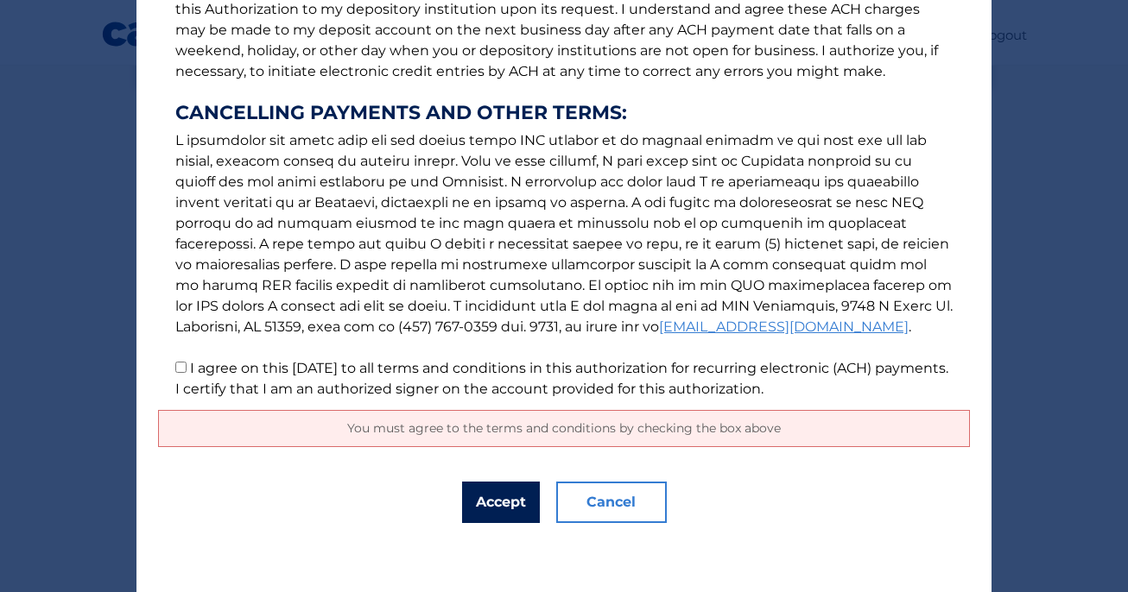
scroll to position [264, 0]
click at [503, 502] on button "Accept" at bounding box center [501, 502] width 78 height 41
click at [178, 371] on input "I agree on this 10/14/2025 to all terms and conditions in this authorization fo…" at bounding box center [180, 367] width 11 height 11
checkbox input "true"
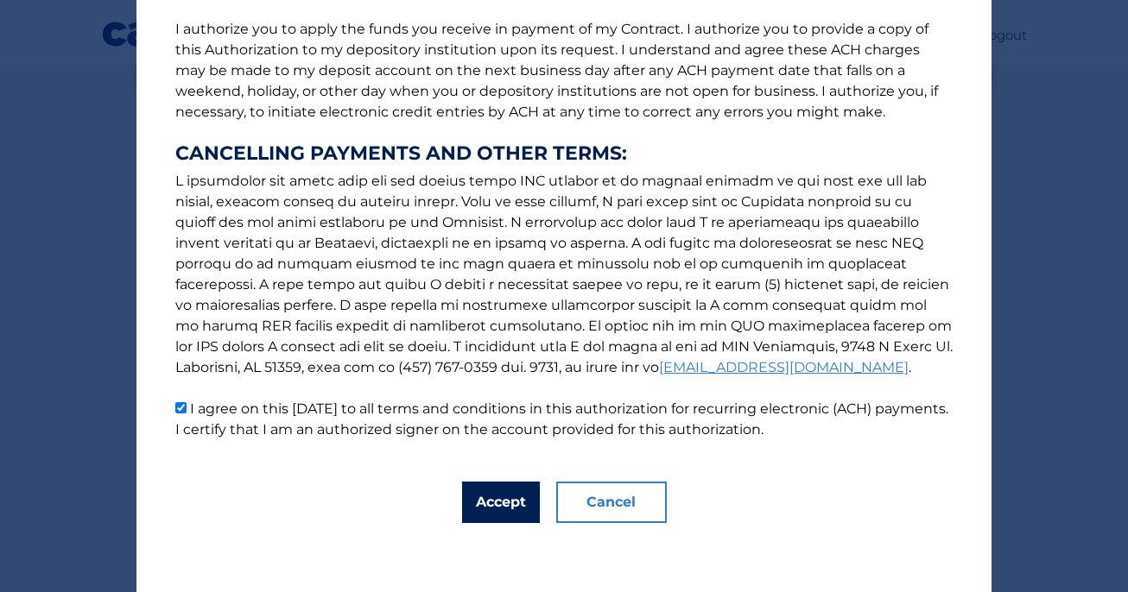
click at [491, 499] on button "Accept" at bounding box center [501, 502] width 78 height 41
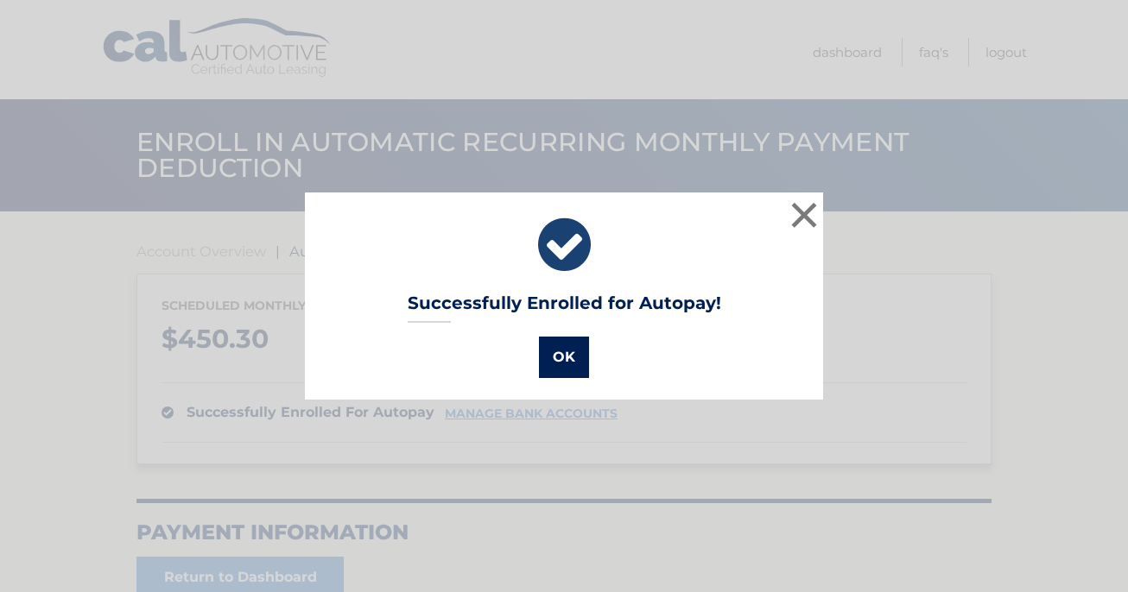
click at [563, 349] on button "OK" at bounding box center [564, 357] width 50 height 41
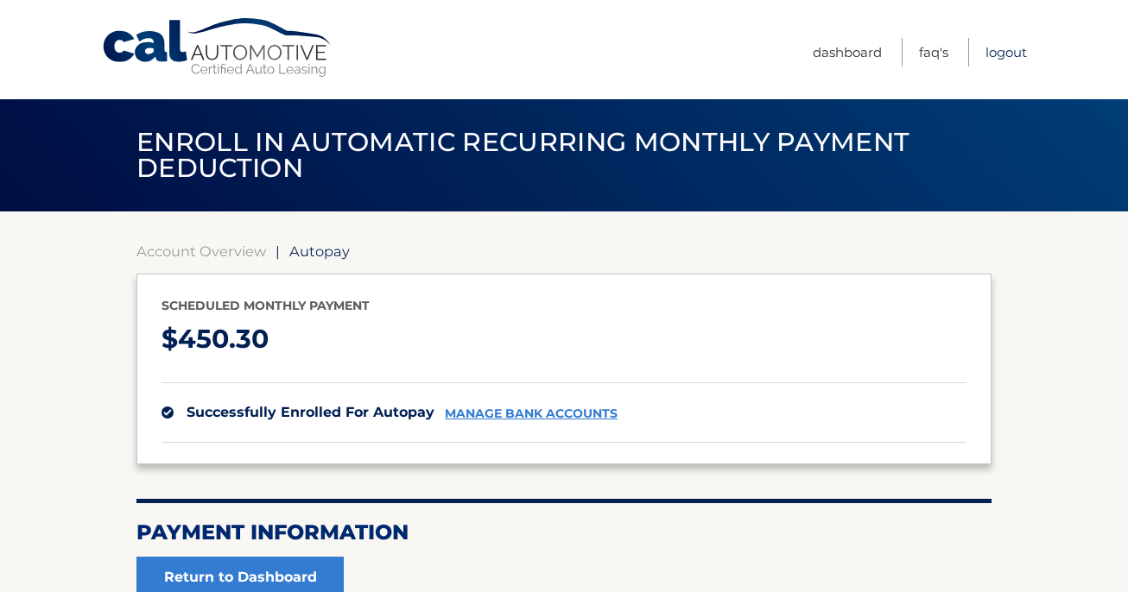
click at [1005, 50] on link "Logout" at bounding box center [1005, 52] width 41 height 28
